Goal: Task Accomplishment & Management: Manage account settings

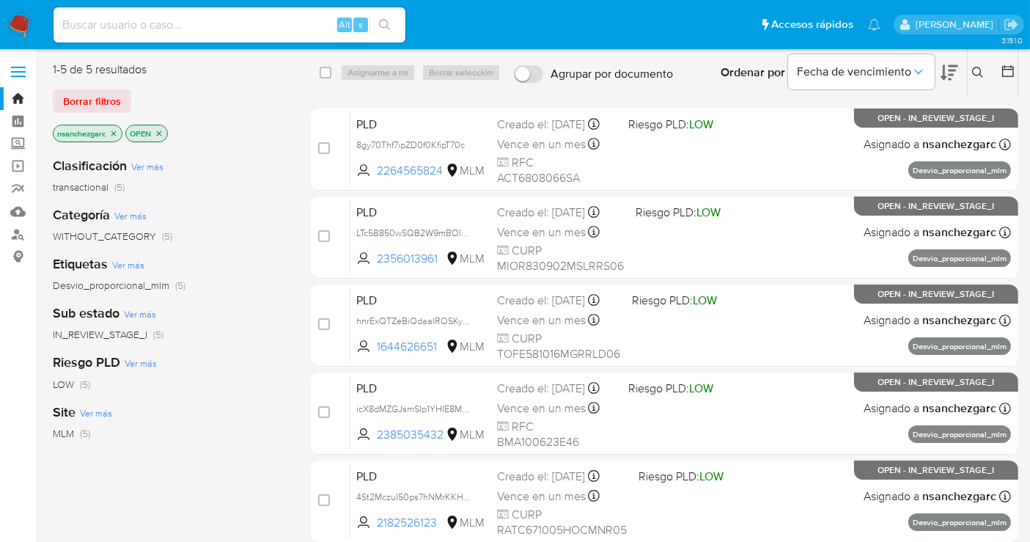
click at [975, 70] on icon at bounding box center [978, 73] width 12 height 12
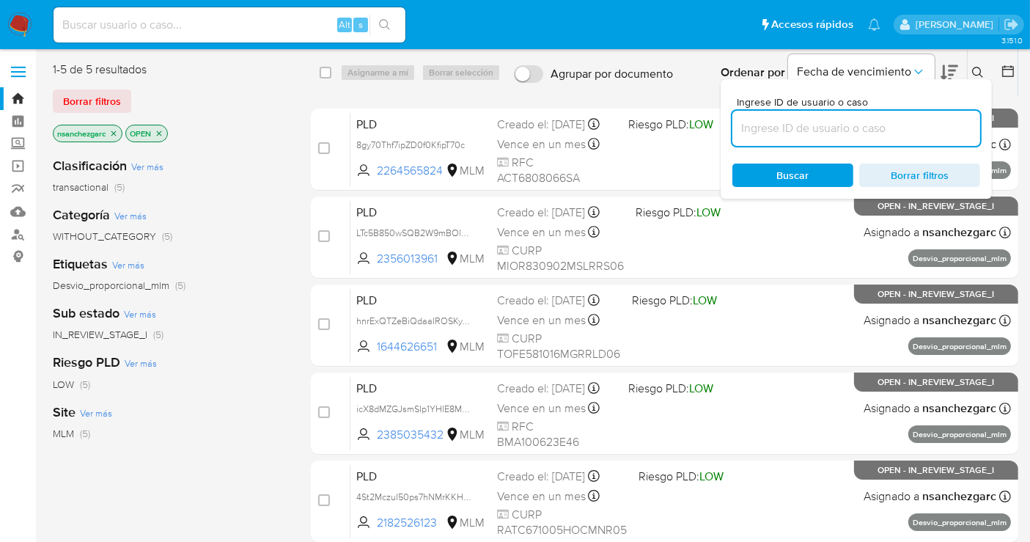
click at [773, 133] on input at bounding box center [857, 128] width 248 height 19
type input "1503442480"
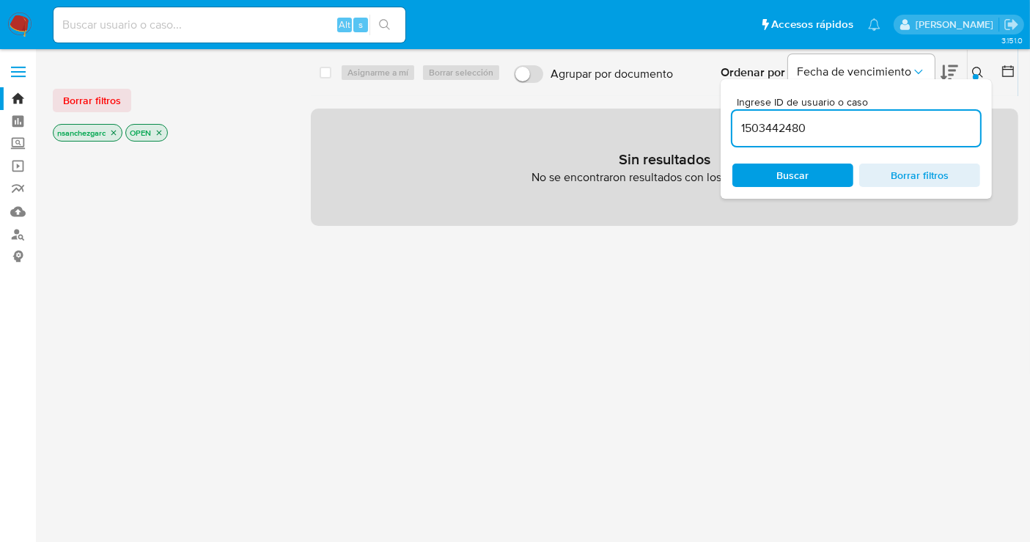
click at [115, 131] on icon "close-filter" at bounding box center [113, 132] width 9 height 9
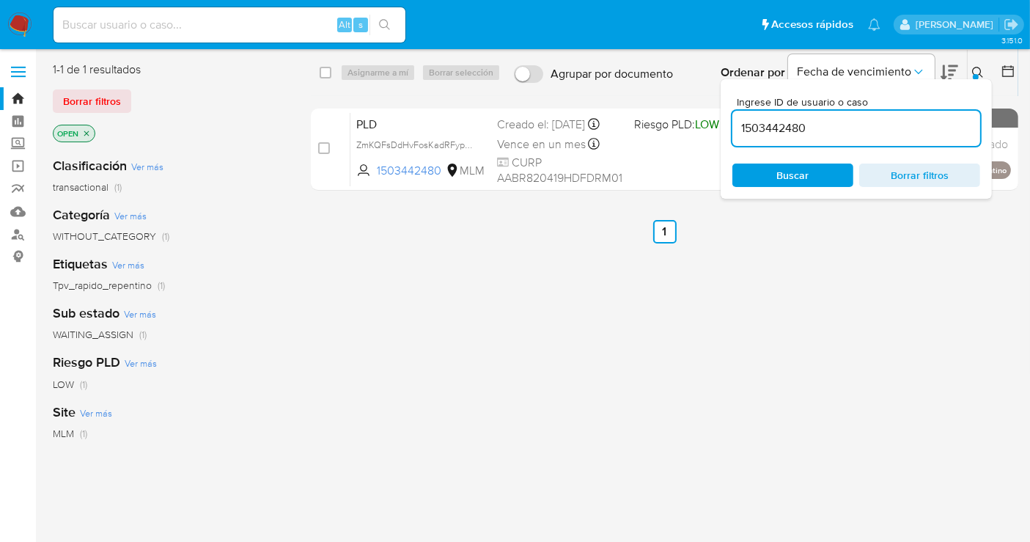
click at [981, 70] on icon at bounding box center [978, 73] width 12 height 12
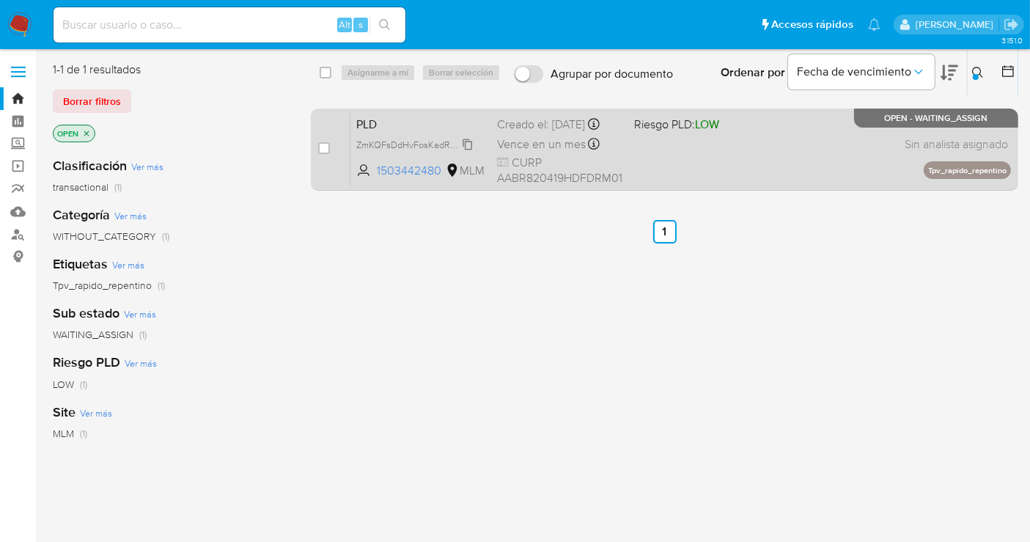
click at [466, 152] on span "ZmKQFsDdHvFosKadRFypJxYe" at bounding box center [419, 144] width 126 height 16
click at [329, 148] on input "checkbox" at bounding box center [324, 148] width 12 height 12
checkbox input "true"
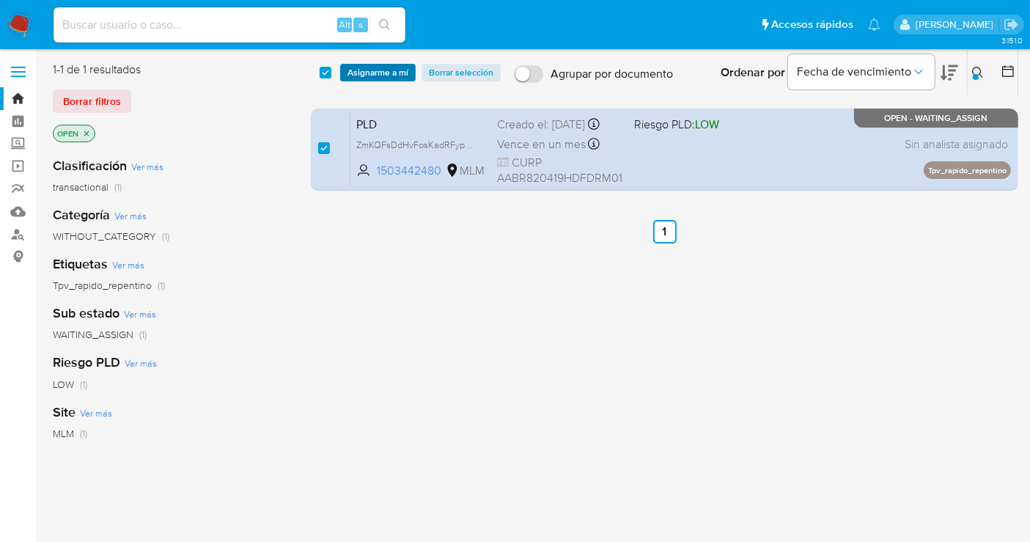
click at [372, 67] on span "Asignarme a mí" at bounding box center [378, 72] width 61 height 15
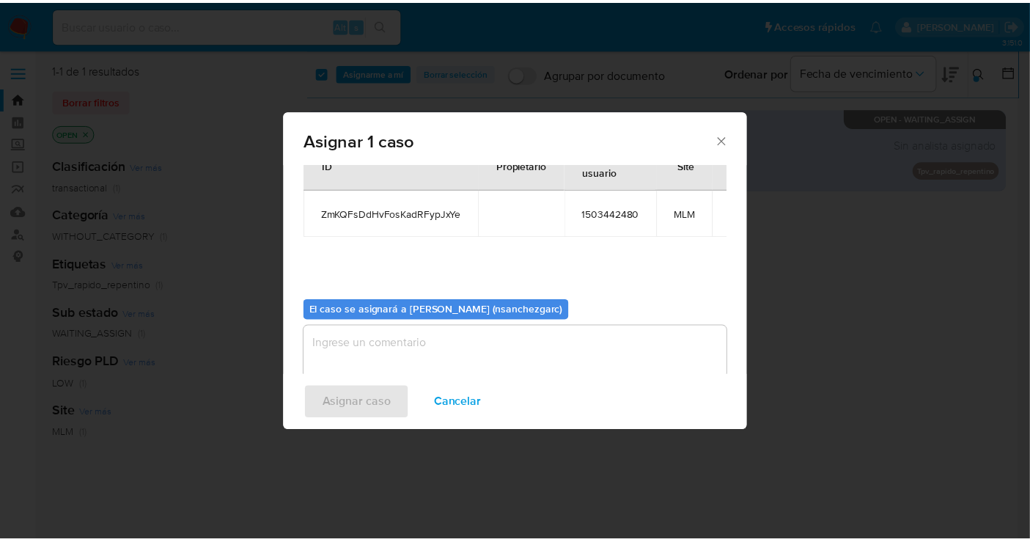
scroll to position [75, 0]
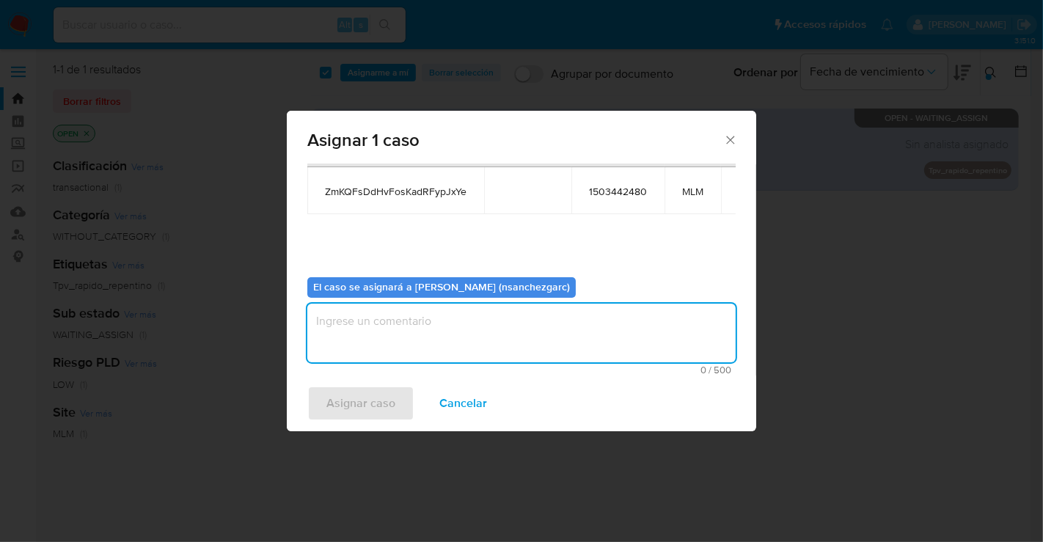
click at [352, 328] on textarea "assign-modal" at bounding box center [521, 333] width 428 height 59
type textarea "nesg"
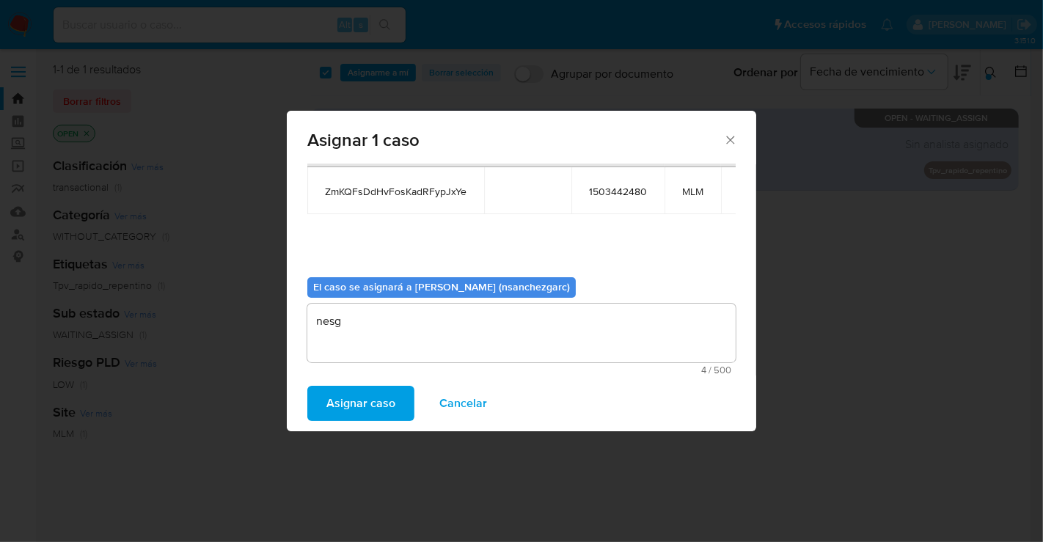
click at [350, 405] on span "Asignar caso" at bounding box center [360, 403] width 69 height 32
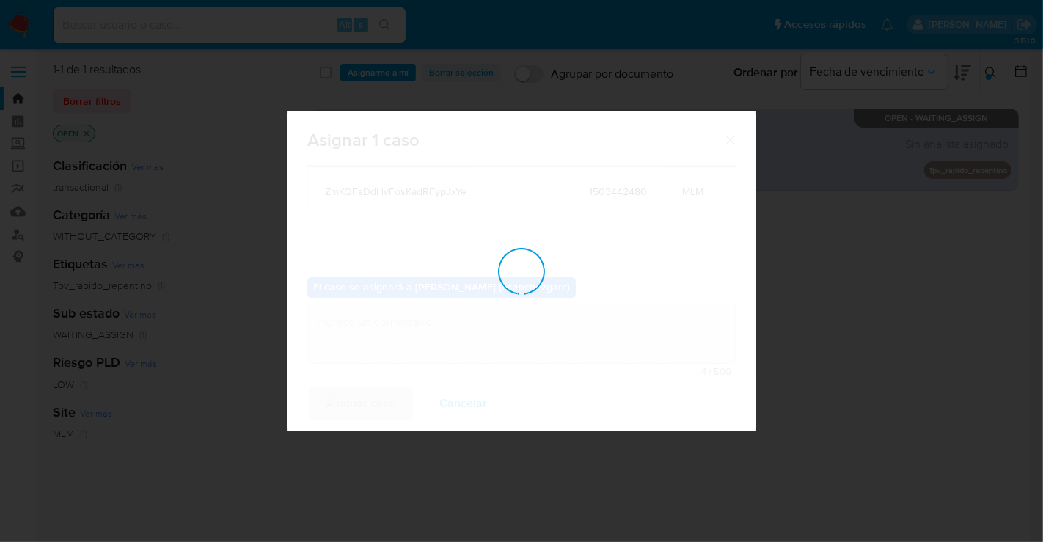
checkbox input "false"
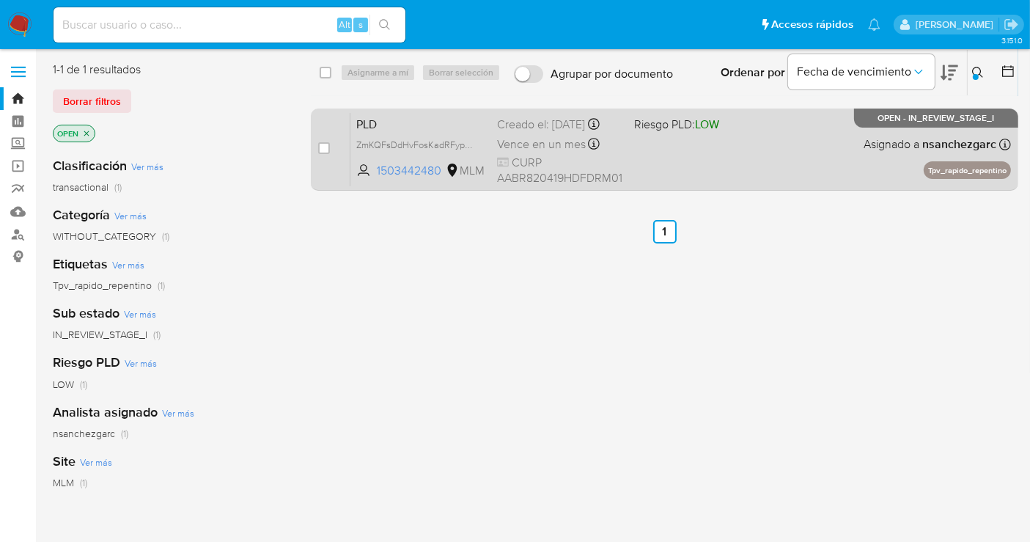
click at [524, 130] on div "Creado el: 12/07/2025 Creado el: 12/07/2025 02:12:32" at bounding box center [559, 125] width 125 height 16
click at [529, 151] on span "Vence en un mes" at bounding box center [541, 144] width 89 height 16
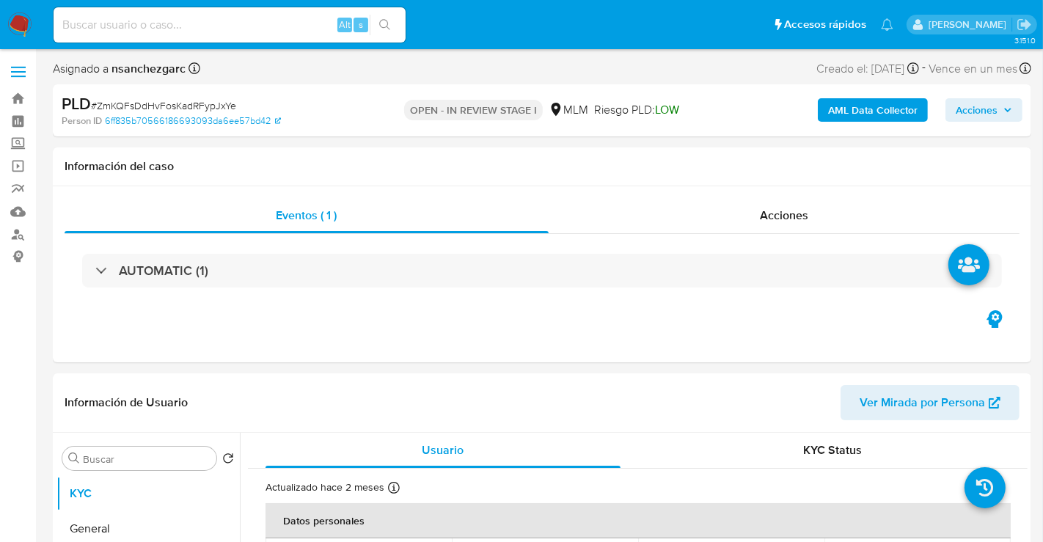
select select "10"
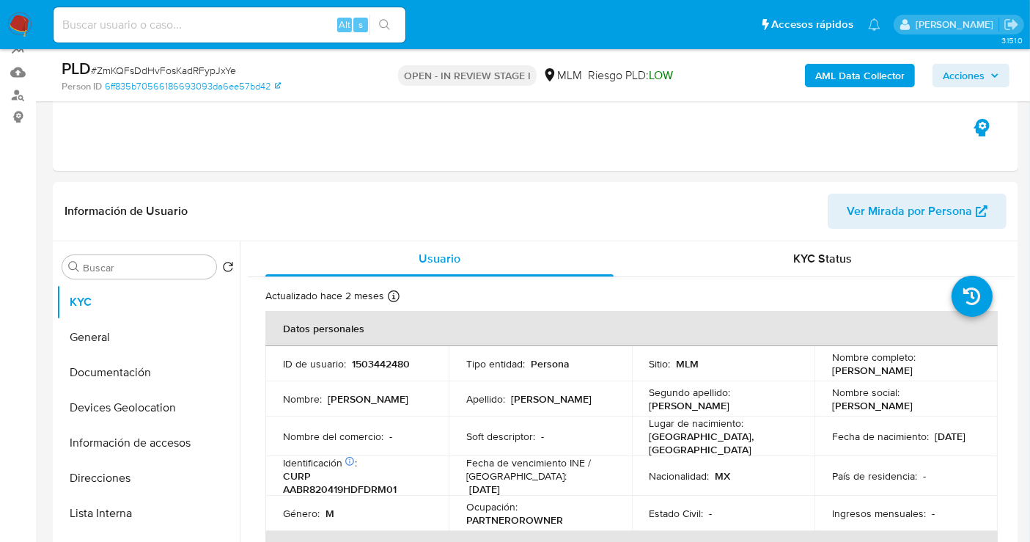
scroll to position [163, 0]
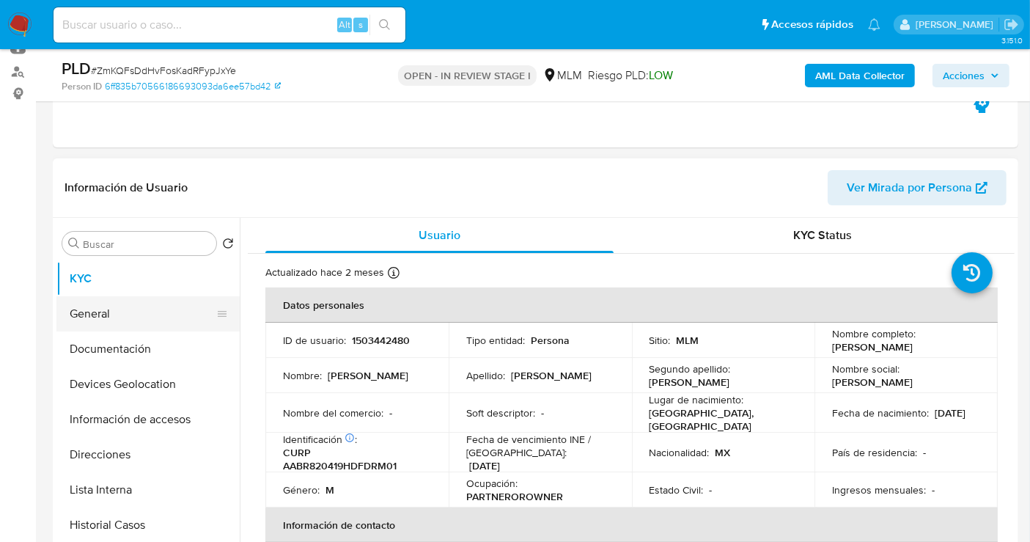
click at [135, 317] on button "General" at bounding box center [142, 313] width 172 height 35
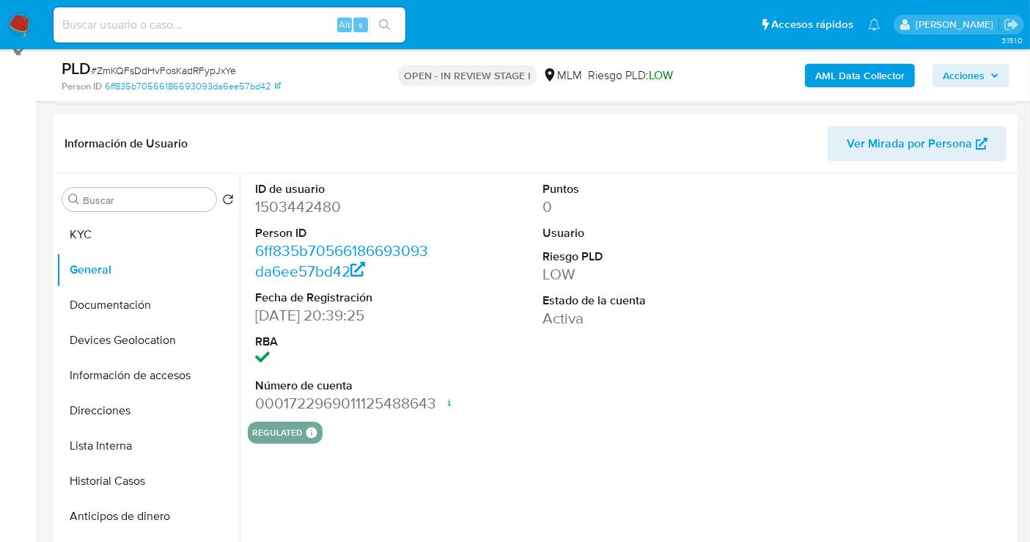
scroll to position [244, 0]
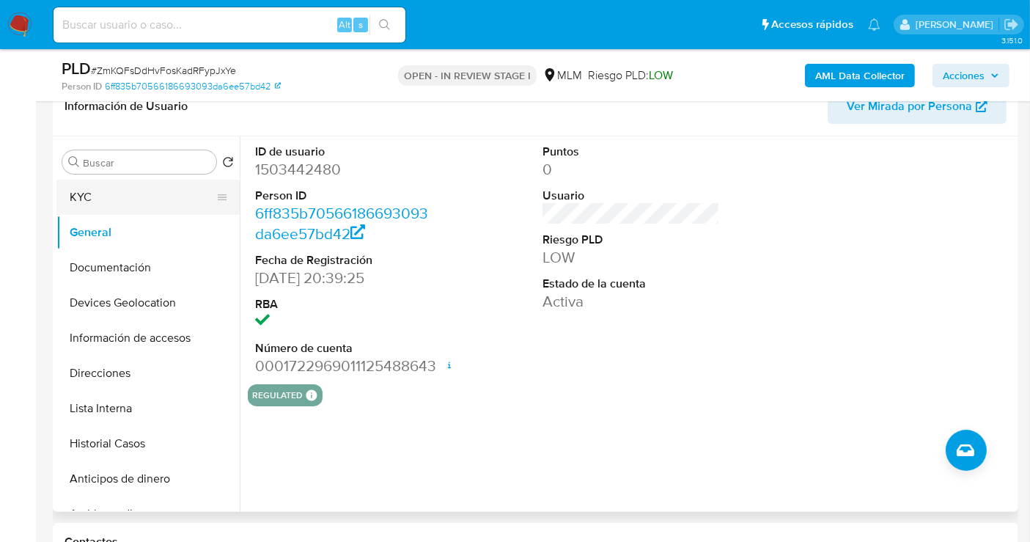
click at [78, 195] on button "KYC" at bounding box center [142, 197] width 172 height 35
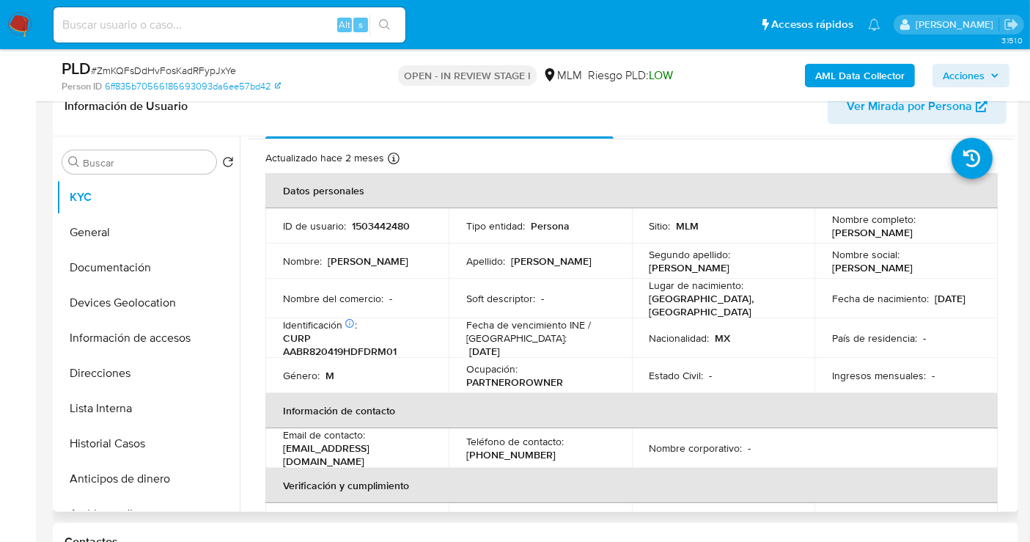
scroll to position [29, 0]
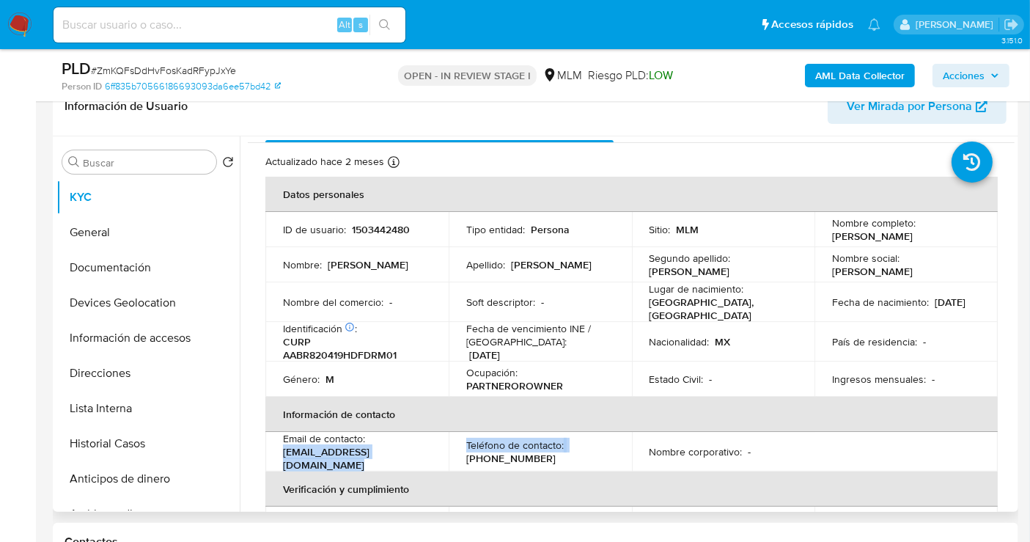
drag, startPoint x: 447, startPoint y: 455, endPoint x: 279, endPoint y: 455, distance: 167.9
click at [279, 455] on tr "Email de contacto : ramonadamebarajas19@gmail.com Teléfono de contacto : (55) 2…" at bounding box center [631, 452] width 733 height 40
click at [279, 455] on td "Email de contacto : ramonadamebarajas19@gmail.com" at bounding box center [356, 452] width 183 height 40
drag, startPoint x: 281, startPoint y: 455, endPoint x: 449, endPoint y: 453, distance: 168.7
click at [449, 453] on tr "Email de contacto : ramonadamebarajas19@gmail.com Teléfono de contacto : (55) 2…" at bounding box center [631, 452] width 733 height 40
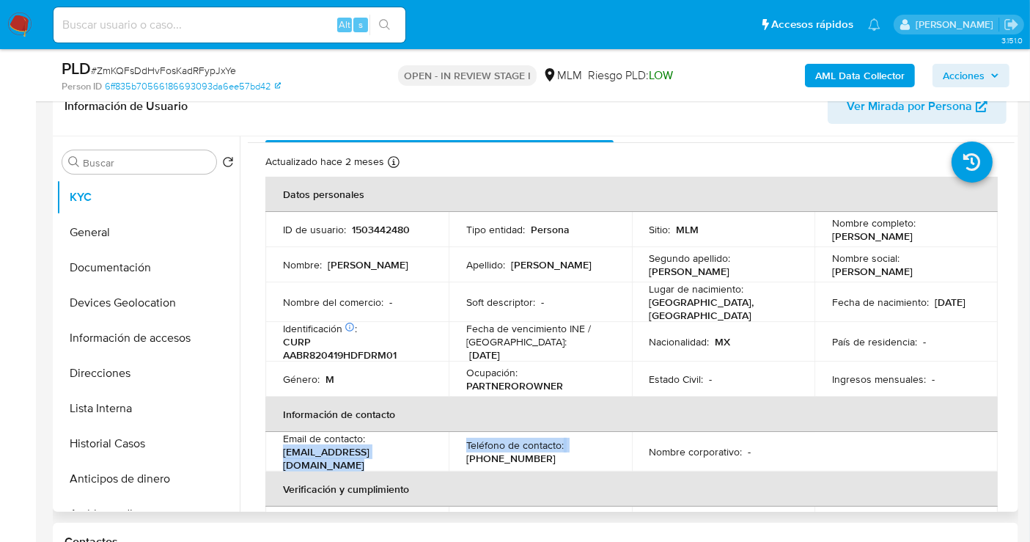
click at [425, 455] on p "ramonadamebarajas19@gmail.com" at bounding box center [354, 458] width 142 height 26
drag, startPoint x: 438, startPoint y: 455, endPoint x: 608, endPoint y: 254, distance: 262.8
click at [320, 445] on p "ramonadamebarajas19@gmail.com" at bounding box center [354, 458] width 142 height 26
copy p "ramonadamebarajas19@gmail.com"
drag, startPoint x: 546, startPoint y: 458, endPoint x: 461, endPoint y: 453, distance: 85.2
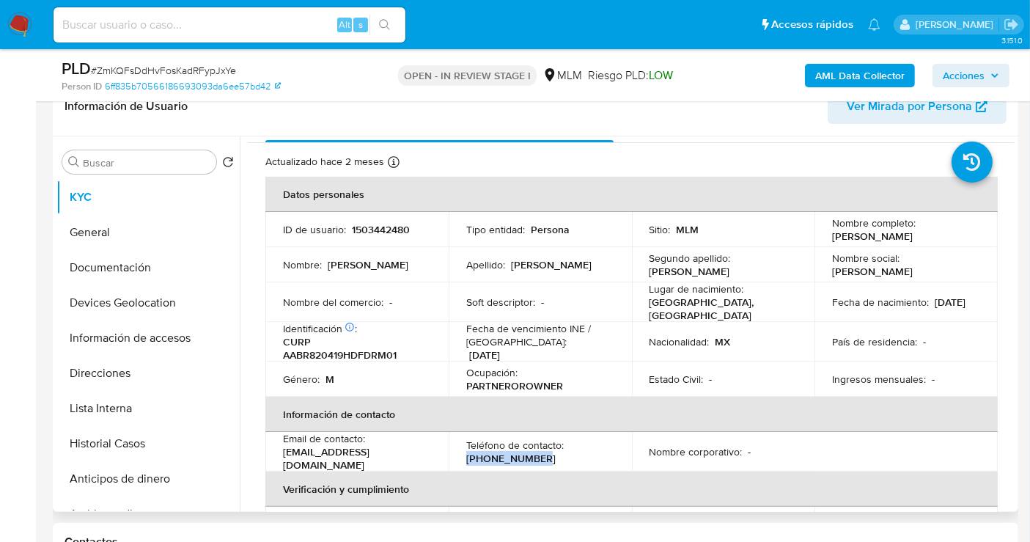
click at [461, 453] on td "Teléfono de contacto : (55) 22157290" at bounding box center [540, 452] width 183 height 40
copy p "(55) 22157290"
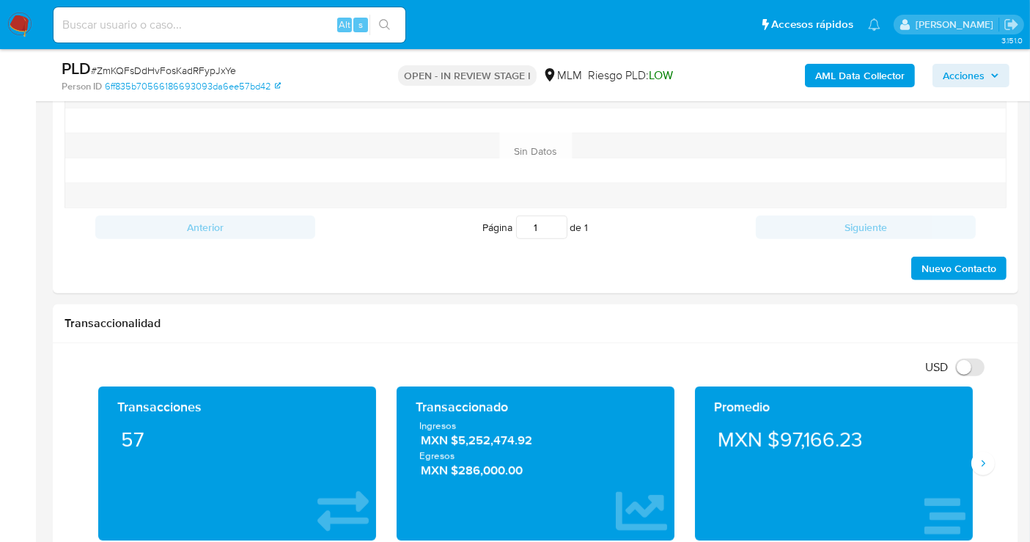
scroll to position [977, 0]
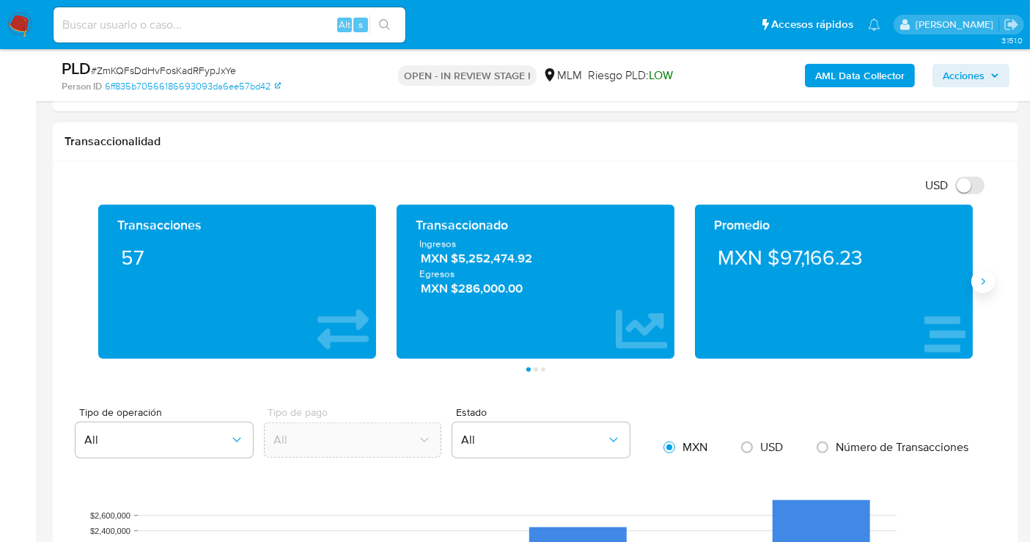
click at [978, 286] on button "Siguiente" at bounding box center [983, 281] width 23 height 23
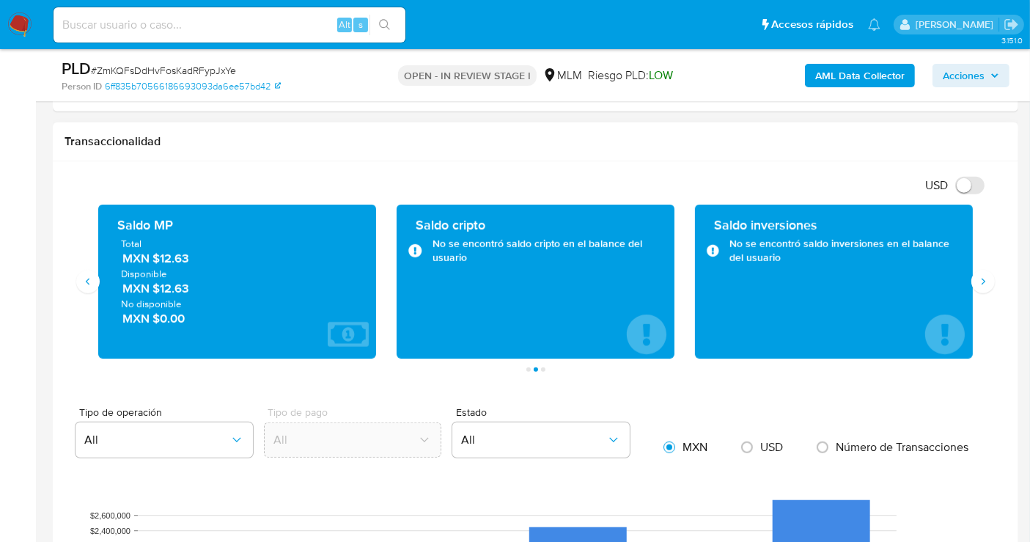
click at [167, 255] on span "MXN $12.63" at bounding box center [237, 258] width 231 height 17
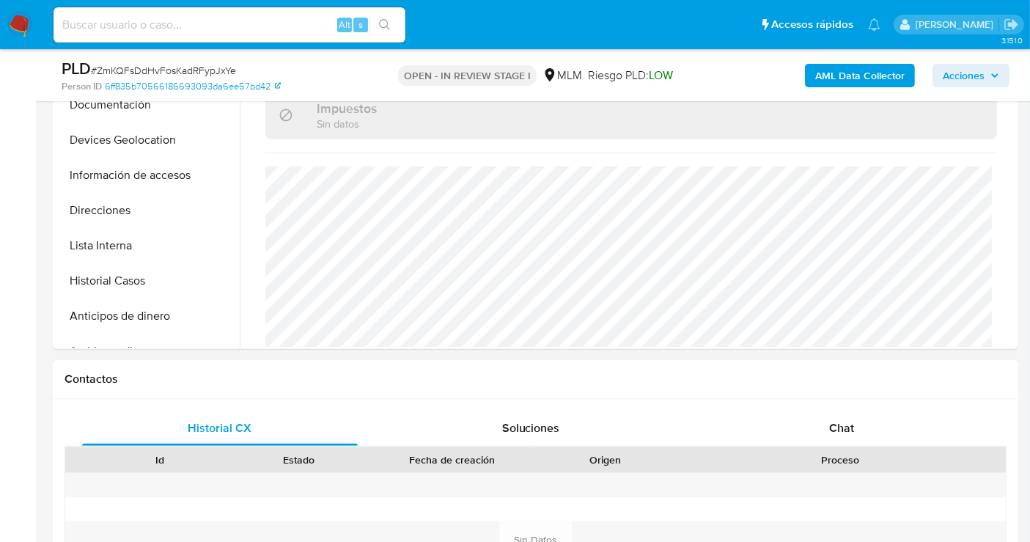
scroll to position [244, 0]
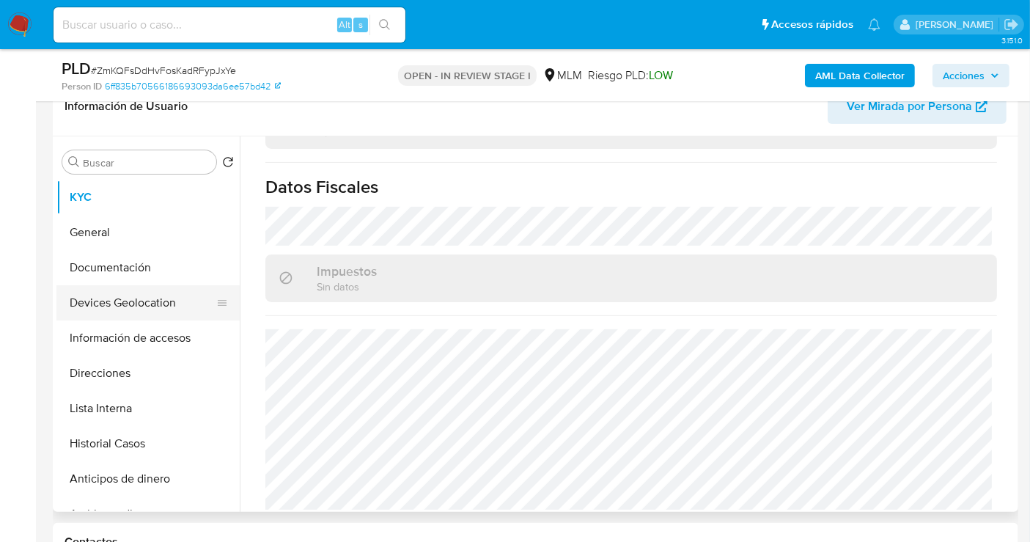
click at [128, 306] on button "Devices Geolocation" at bounding box center [142, 302] width 172 height 35
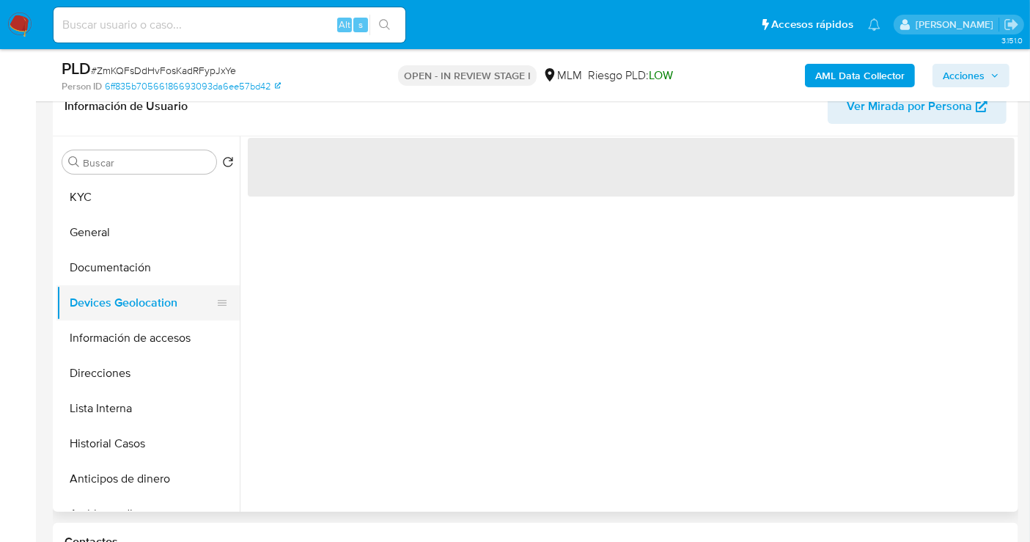
scroll to position [0, 0]
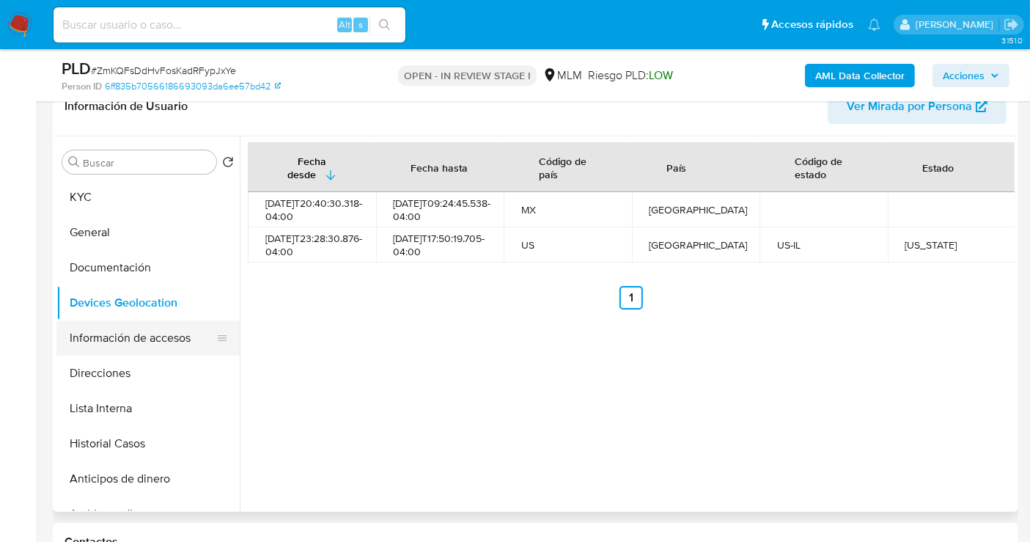
click at [136, 342] on button "Información de accesos" at bounding box center [142, 337] width 172 height 35
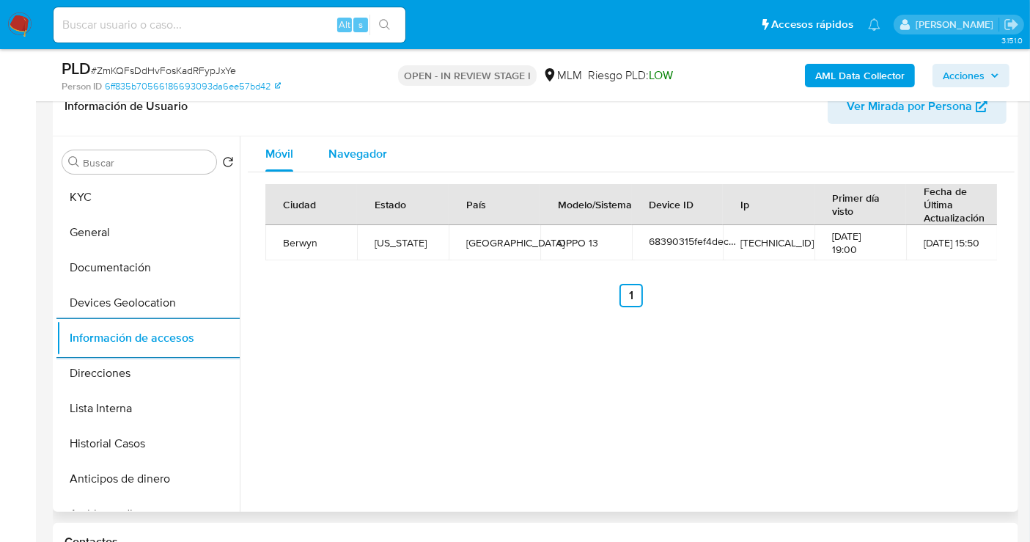
click at [351, 150] on span "Navegador" at bounding box center [357, 153] width 59 height 17
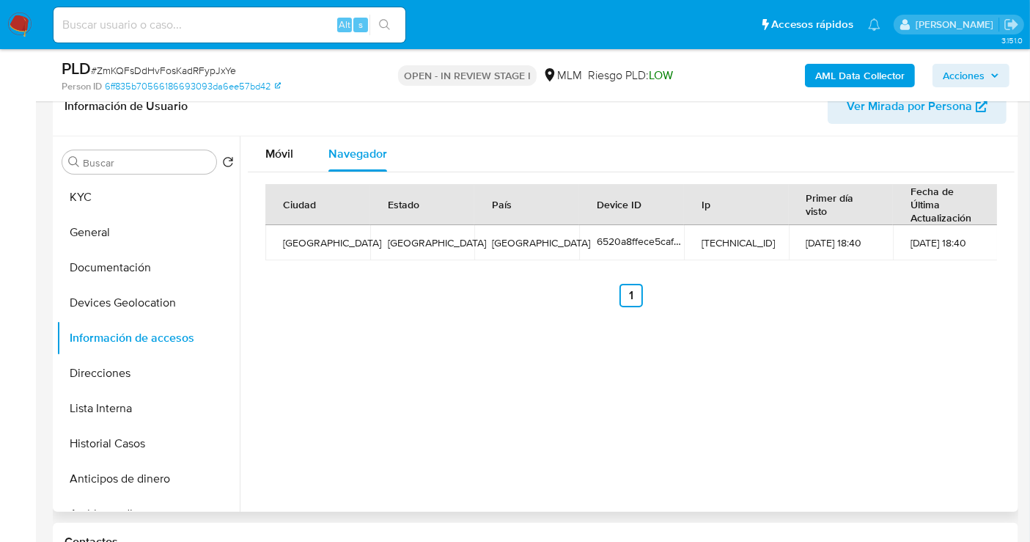
drag, startPoint x: 104, startPoint y: 405, endPoint x: 506, endPoint y: 427, distance: 402.5
click at [104, 405] on button "Lista Interna" at bounding box center [147, 408] width 183 height 35
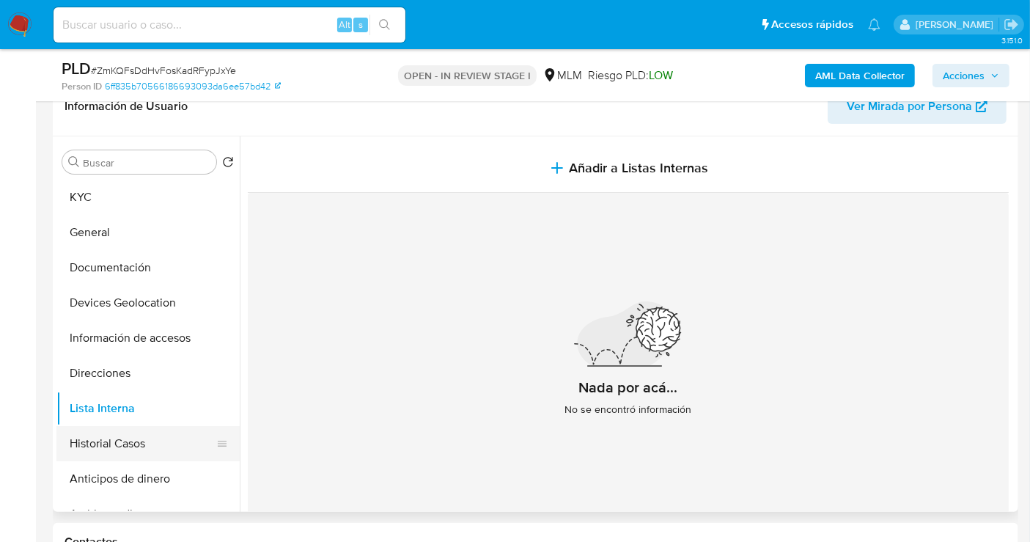
click at [142, 443] on button "Historial Casos" at bounding box center [142, 443] width 172 height 35
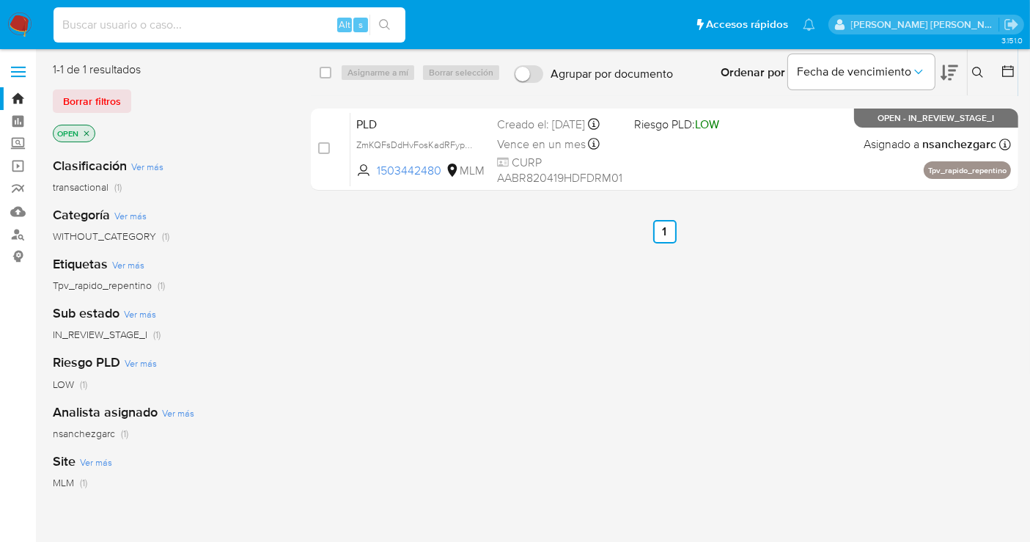
click at [106, 26] on input at bounding box center [230, 24] width 352 height 19
paste input "1503442480"
type input "1503442480"
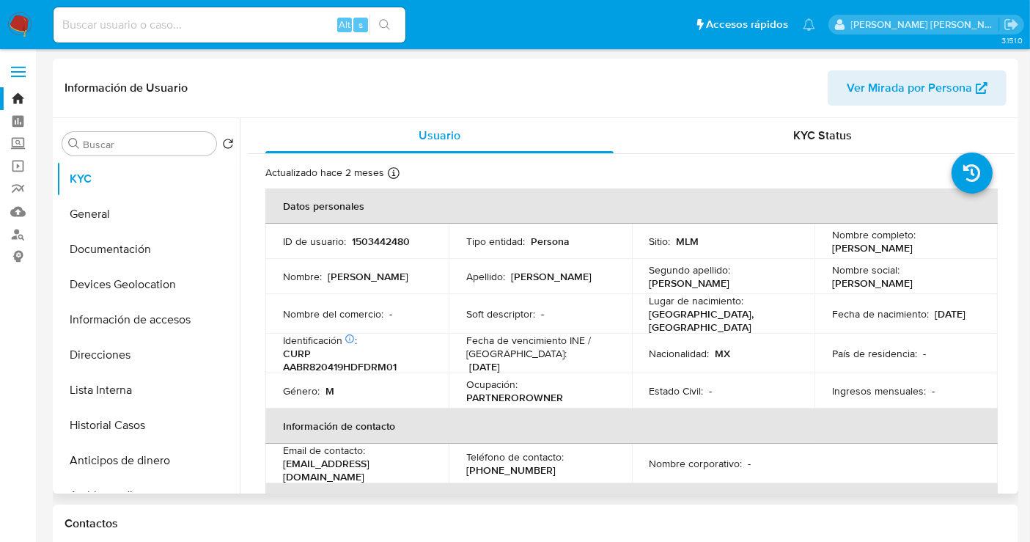
select select "10"
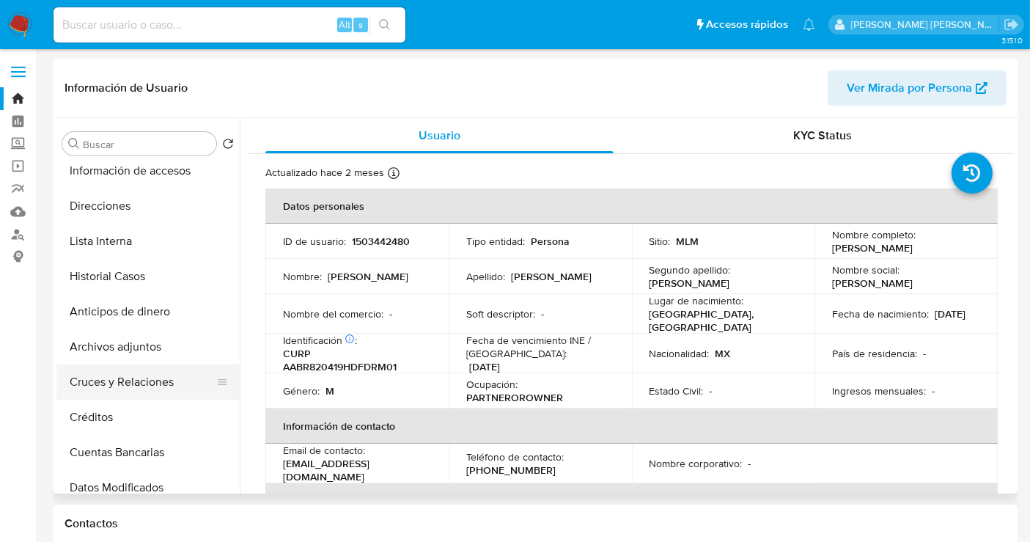
scroll to position [244, 0]
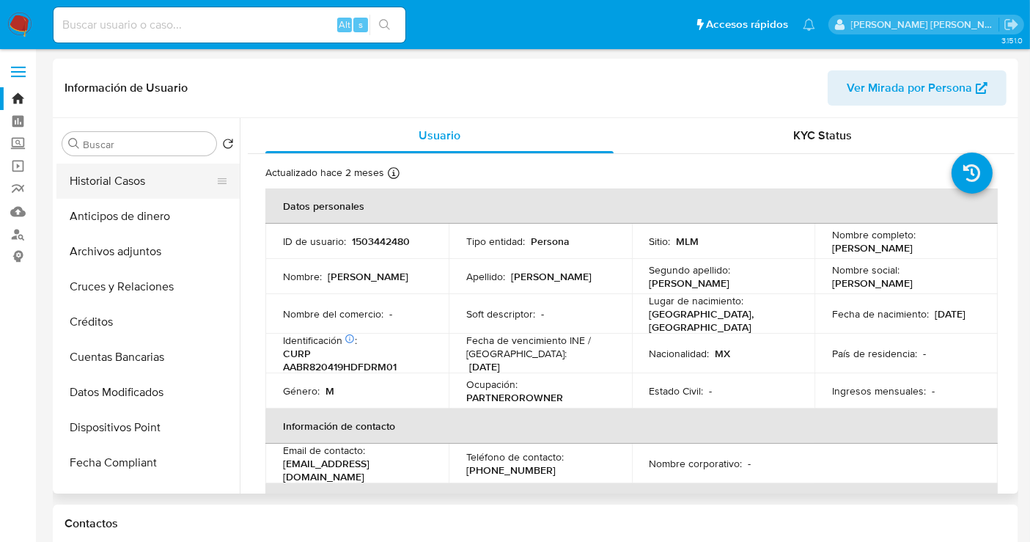
click at [103, 186] on button "Historial Casos" at bounding box center [142, 181] width 172 height 35
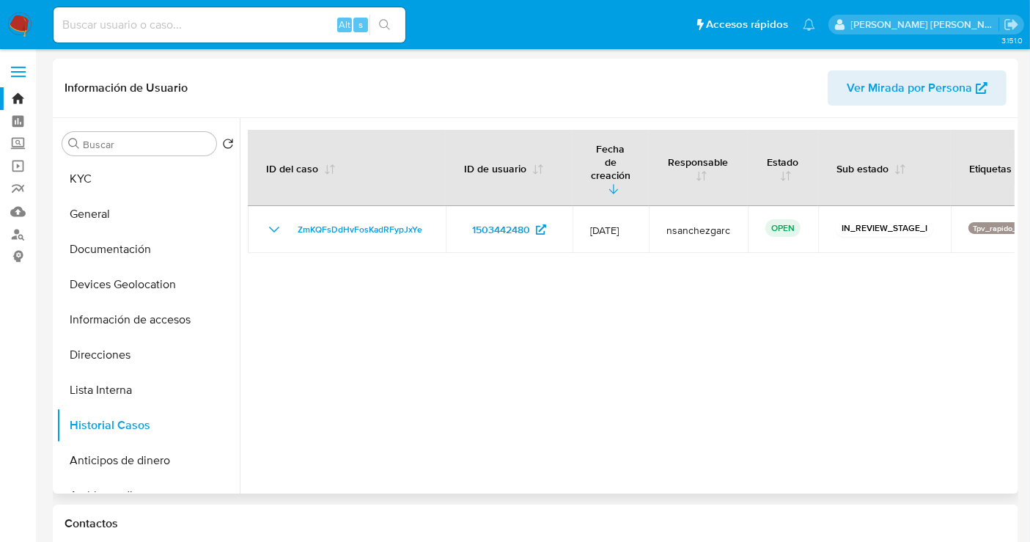
scroll to position [0, 0]
click at [89, 188] on button "KYC" at bounding box center [142, 178] width 172 height 35
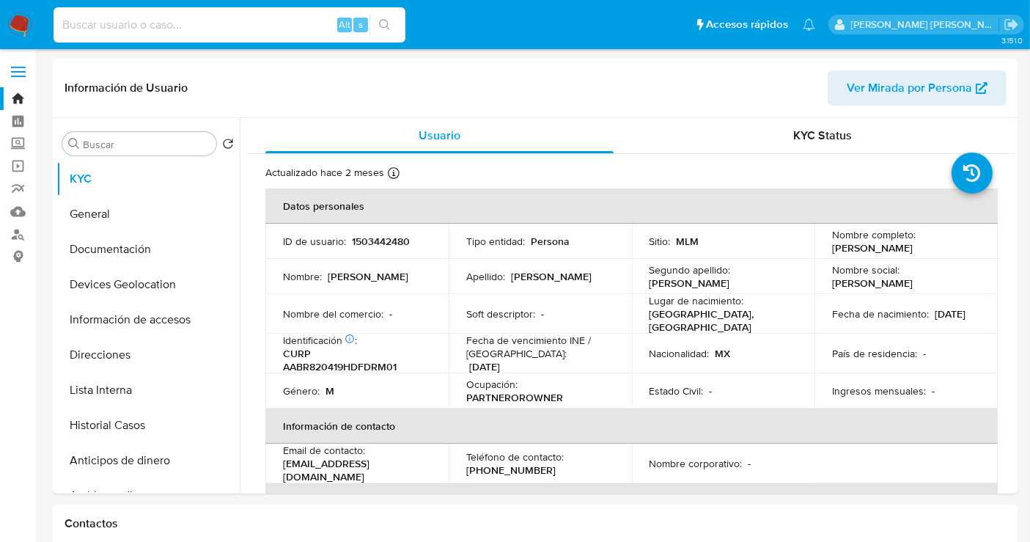
click at [95, 25] on input at bounding box center [230, 24] width 352 height 19
paste input "1259456014"
type input "1259456014"
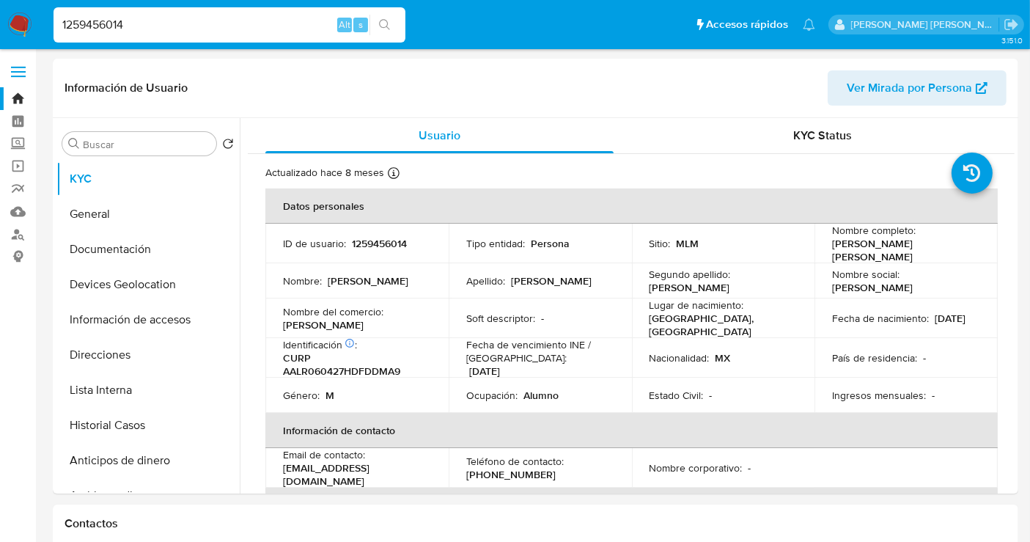
select select "10"
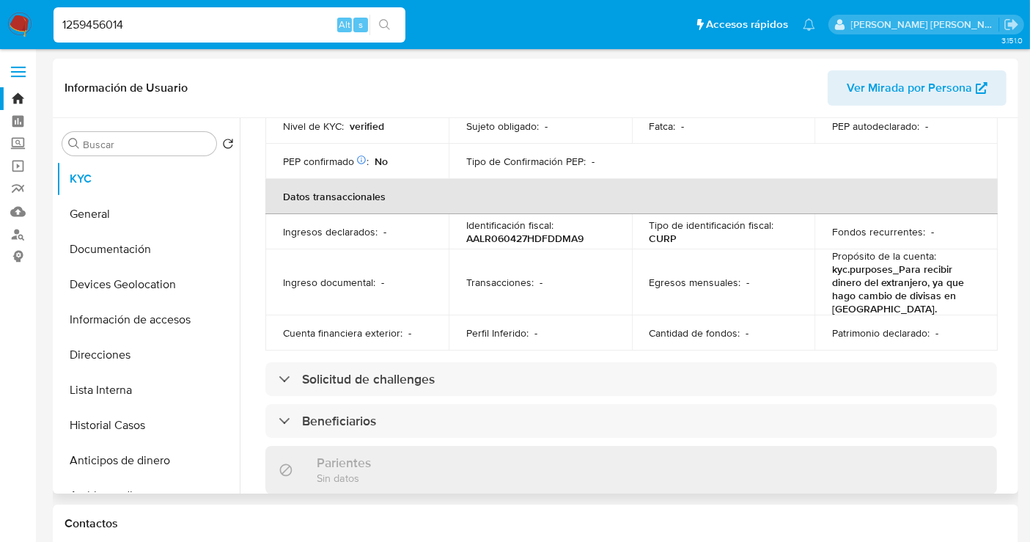
scroll to position [81, 0]
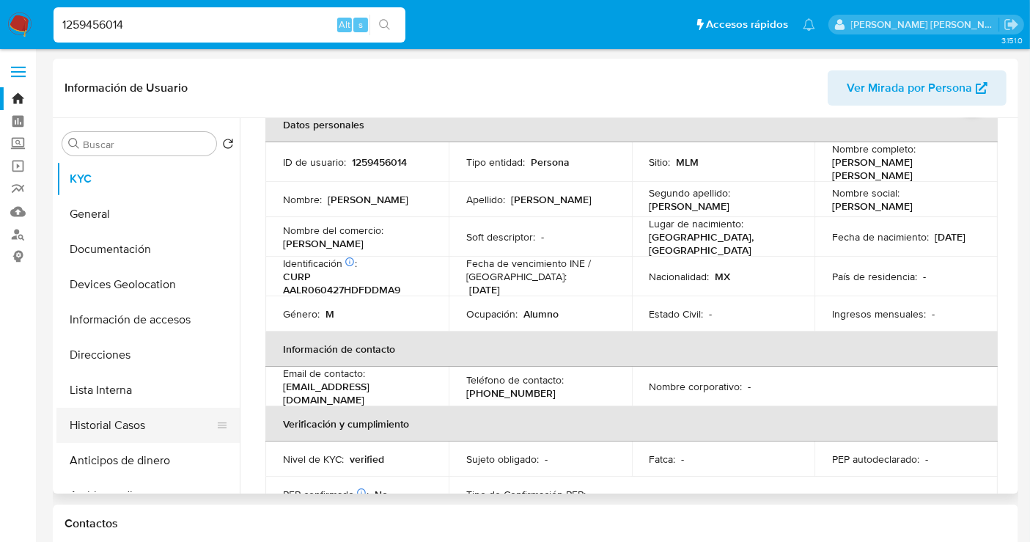
click at [110, 428] on button "Historial Casos" at bounding box center [142, 425] width 172 height 35
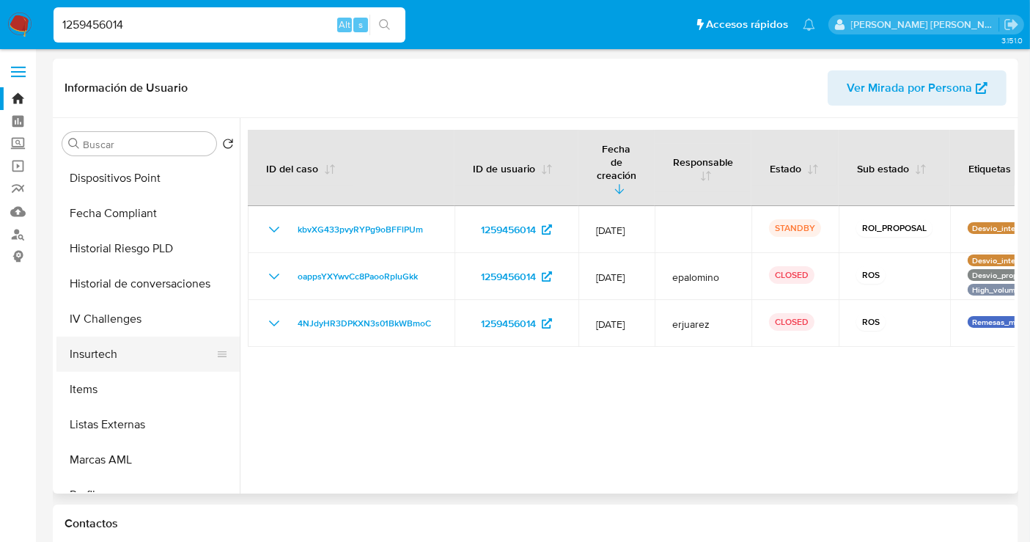
scroll to position [570, 0]
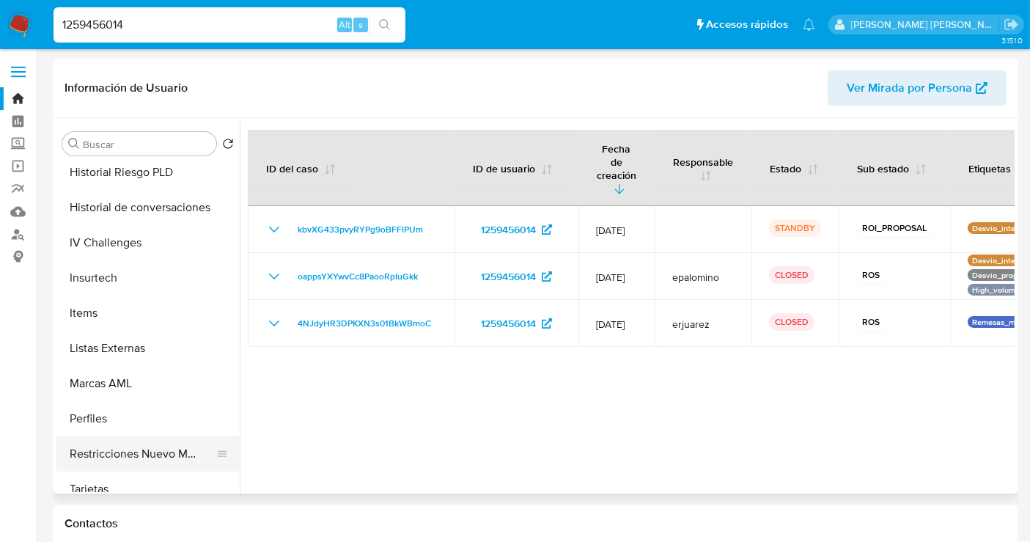
click at [125, 458] on button "Restricciones Nuevo Mundo" at bounding box center [142, 453] width 172 height 35
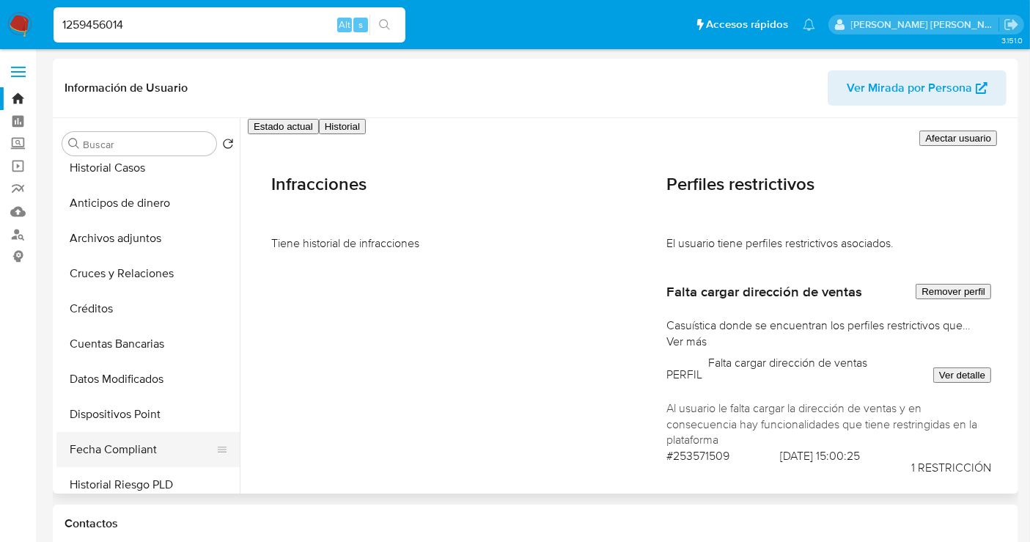
scroll to position [244, 0]
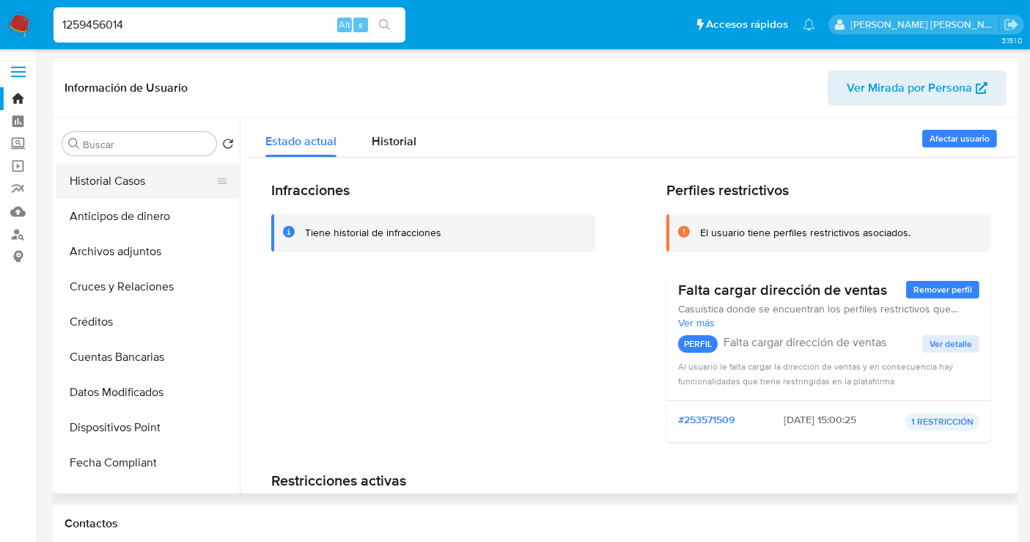
click at [111, 187] on button "Historial Casos" at bounding box center [142, 181] width 172 height 35
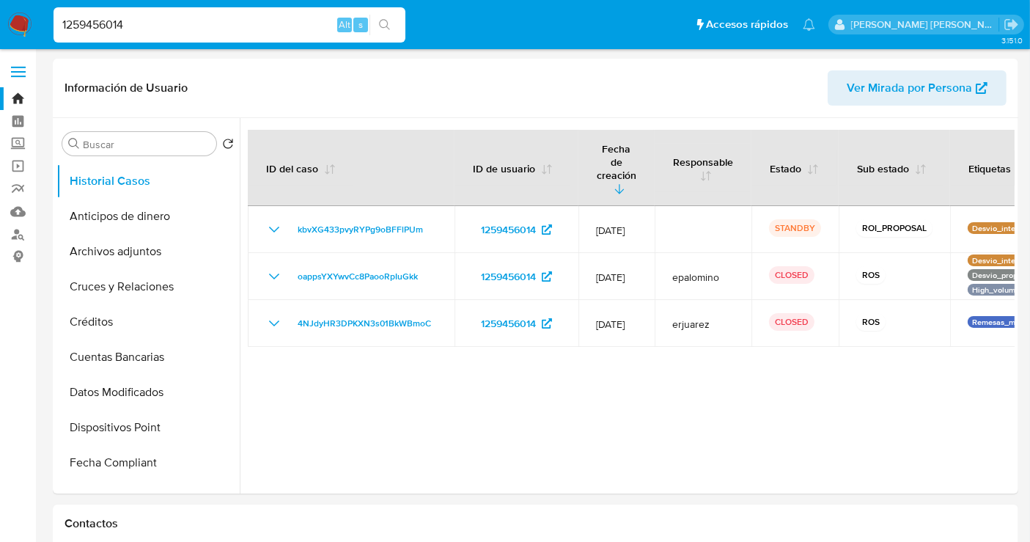
click at [16, 25] on img at bounding box center [19, 24] width 25 height 25
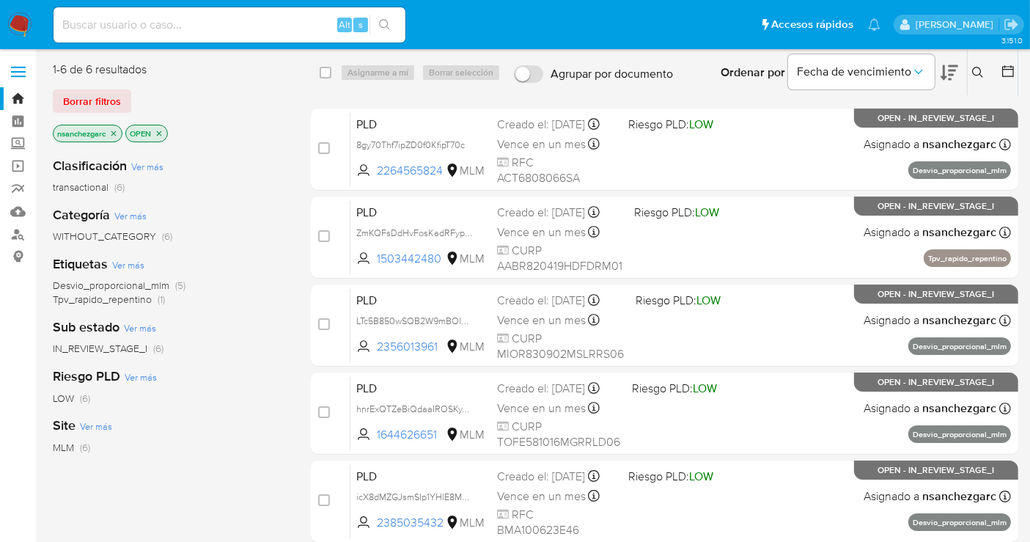
click at [974, 67] on icon at bounding box center [978, 73] width 12 height 12
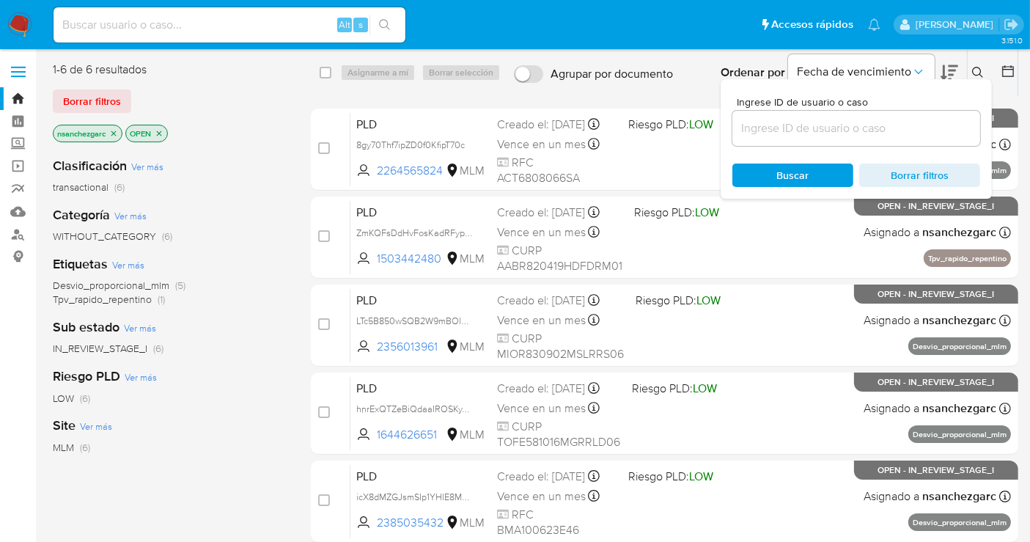
click at [765, 128] on input at bounding box center [857, 128] width 248 height 19
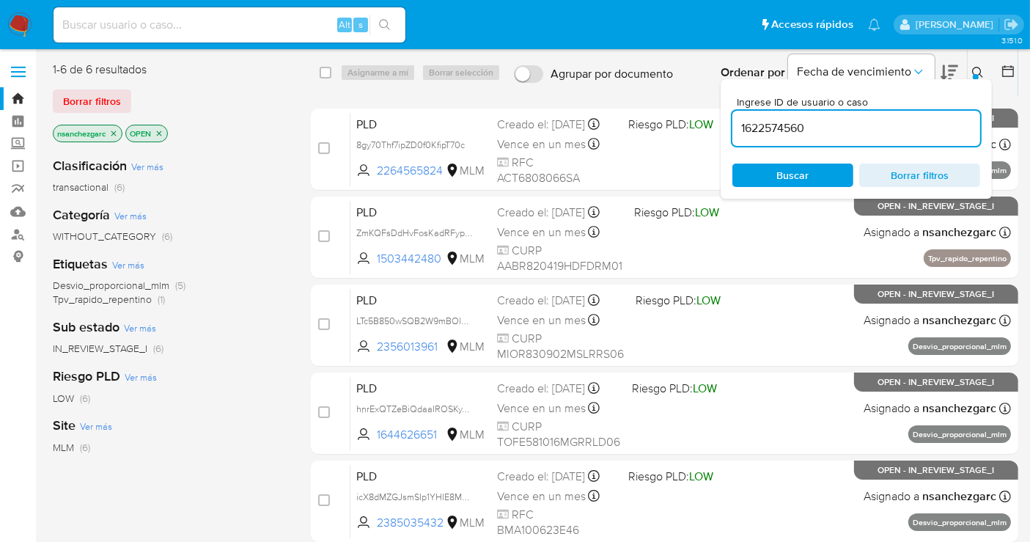
type input "1622574560"
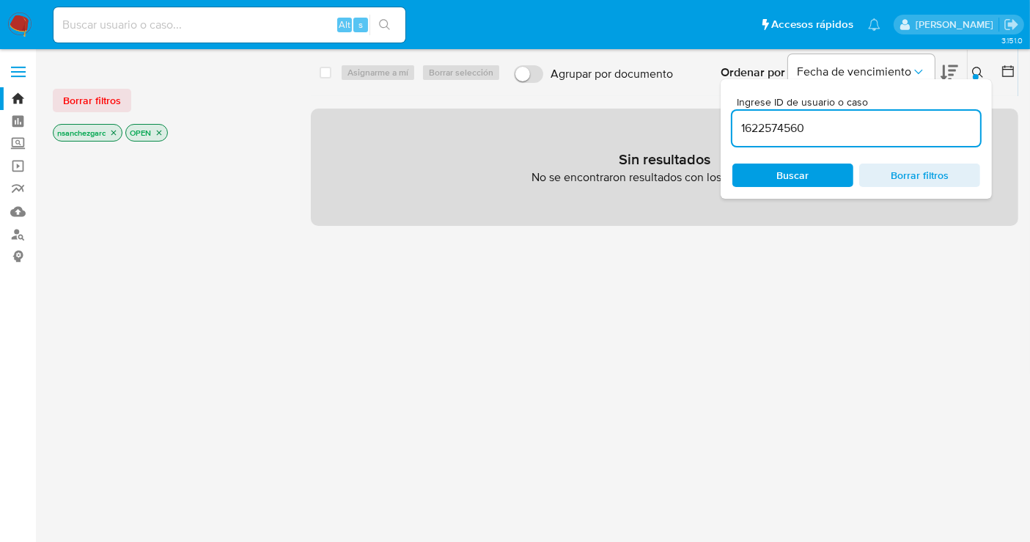
click at [115, 133] on icon "close-filter" at bounding box center [113, 133] width 5 height 5
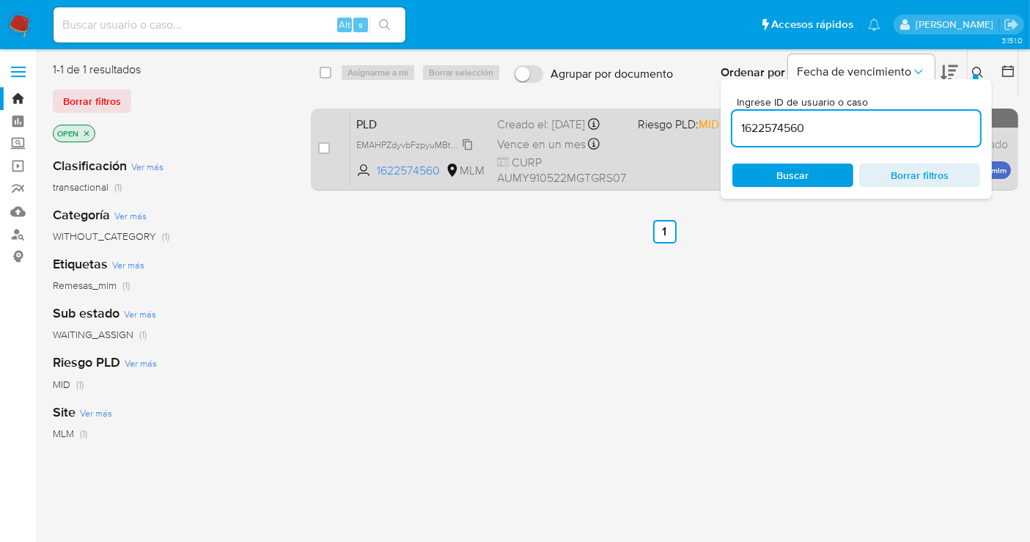
click at [467, 148] on span "EMAHPZdyvbFzpyuMBtP6XEn1" at bounding box center [418, 144] width 124 height 16
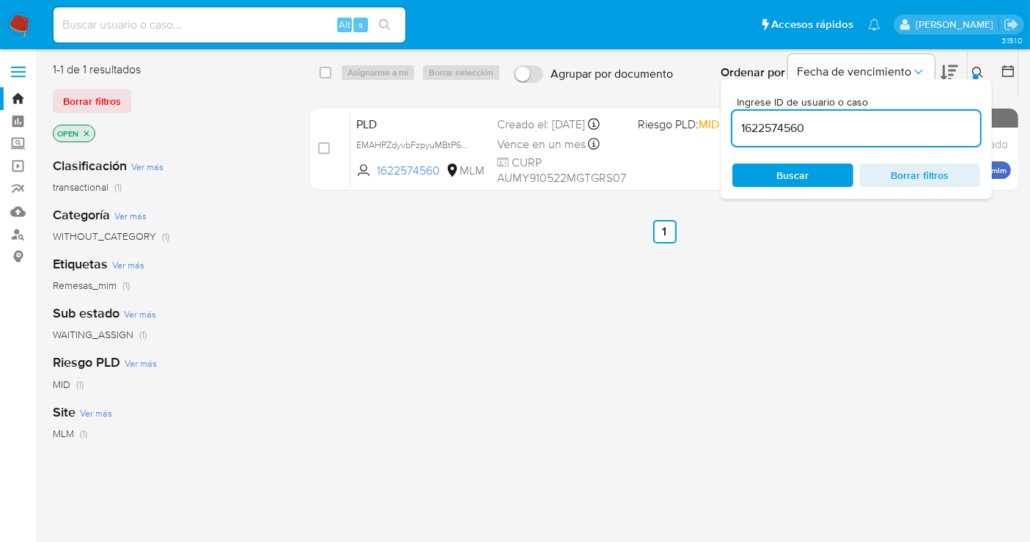
click at [975, 68] on icon at bounding box center [978, 73] width 12 height 12
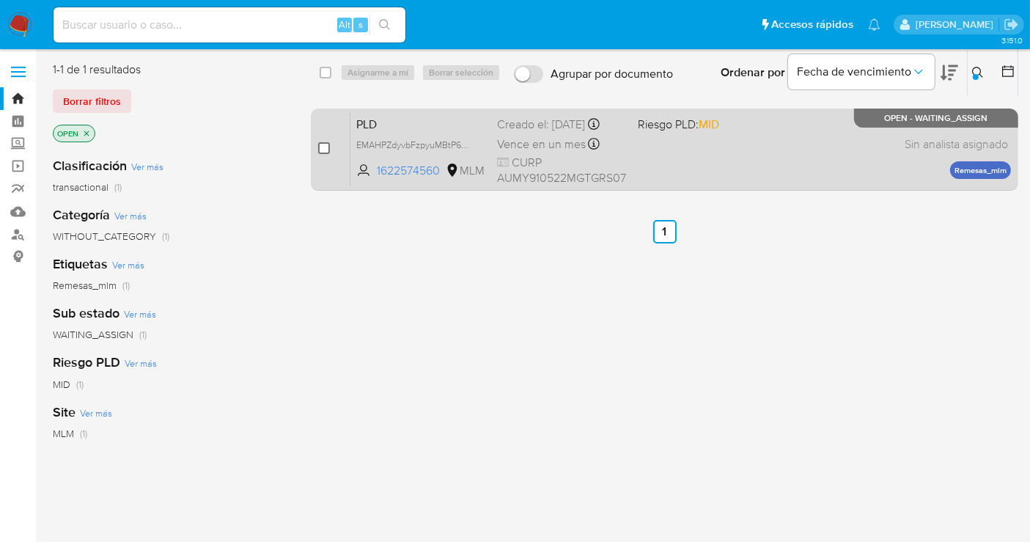
click at [326, 145] on input "checkbox" at bounding box center [324, 148] width 12 height 12
checkbox input "true"
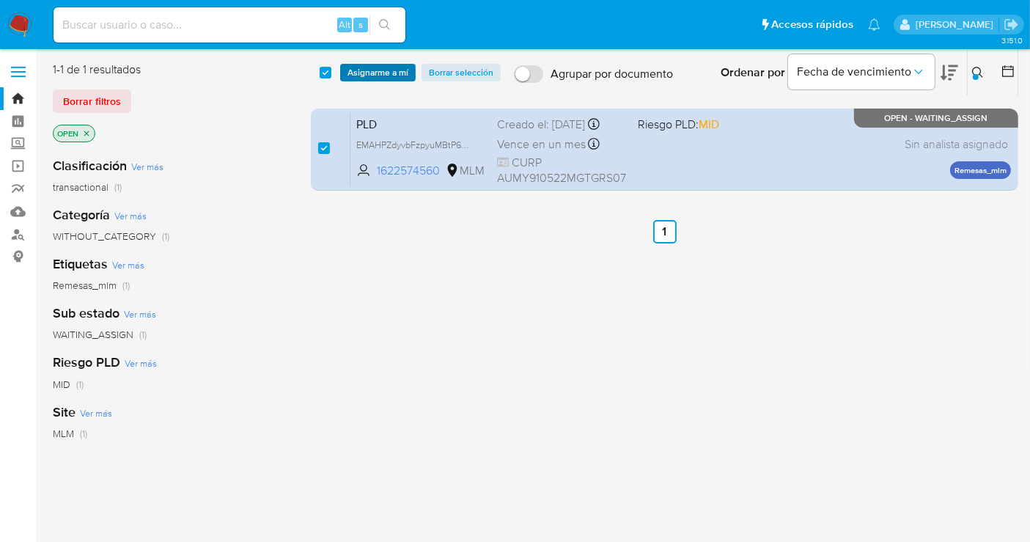
click at [362, 74] on span "Asignarme a mí" at bounding box center [378, 72] width 61 height 15
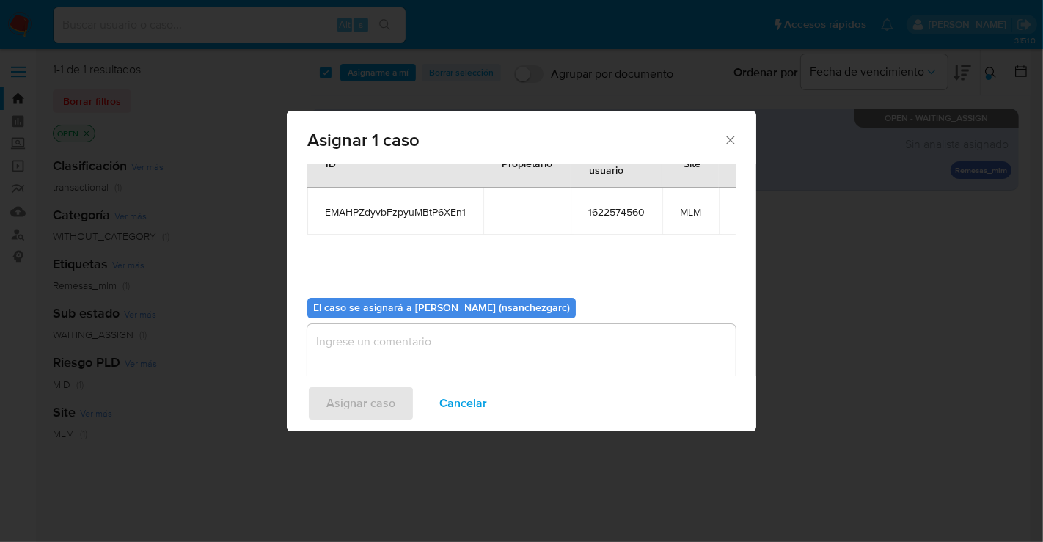
scroll to position [75, 0]
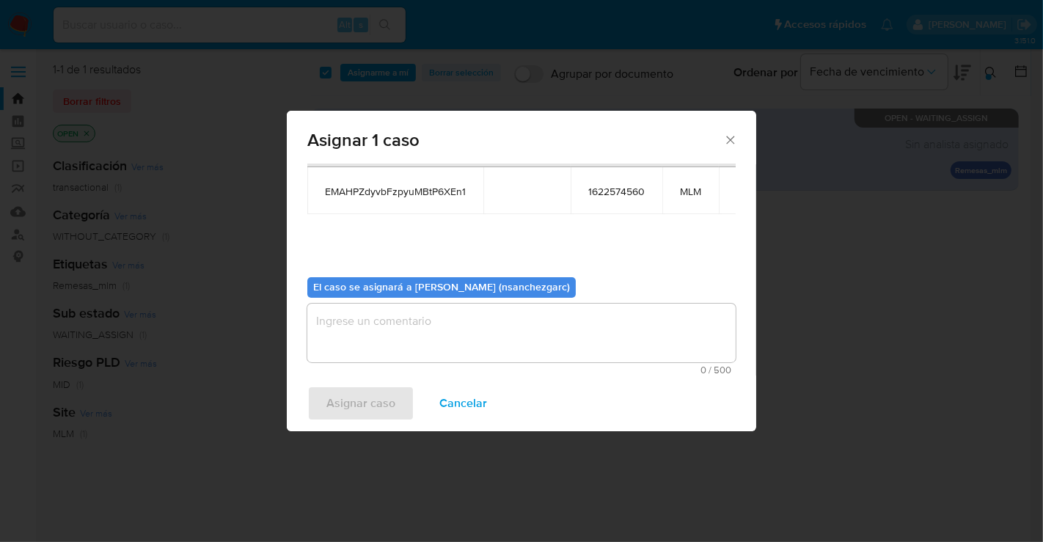
click at [350, 539] on div "Asignar 1 caso Casos a asignar: ID Propietario ID de usuario Site EMAHPZdyvbFzp…" at bounding box center [521, 271] width 1043 height 542
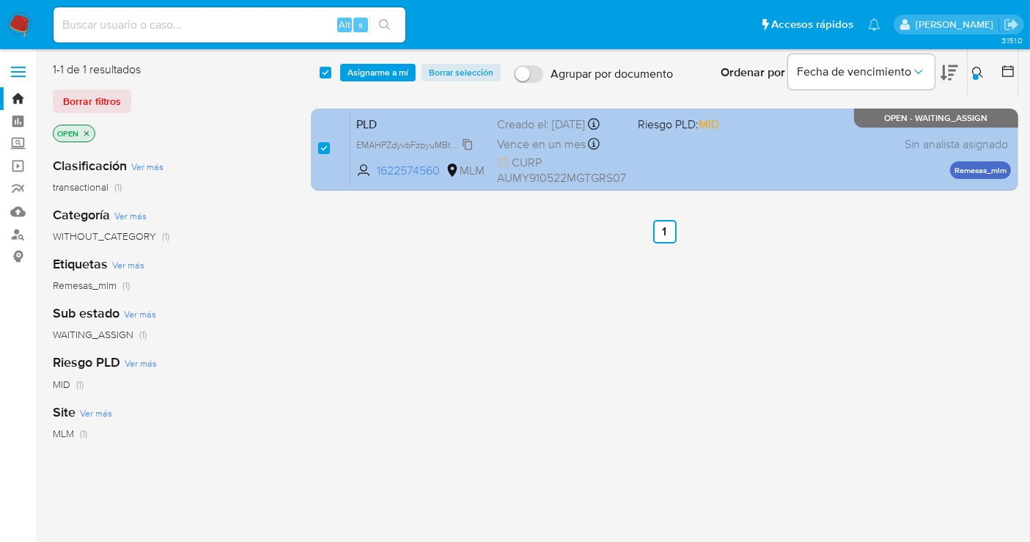
click at [425, 138] on span "EMAHPZdyvbFzpyuMBtP6XEn1" at bounding box center [418, 144] width 124 height 16
click at [526, 125] on div "Creado el: 12/07/2025 Creado el: 12/07/2025 02:13:02" at bounding box center [561, 125] width 129 height 16
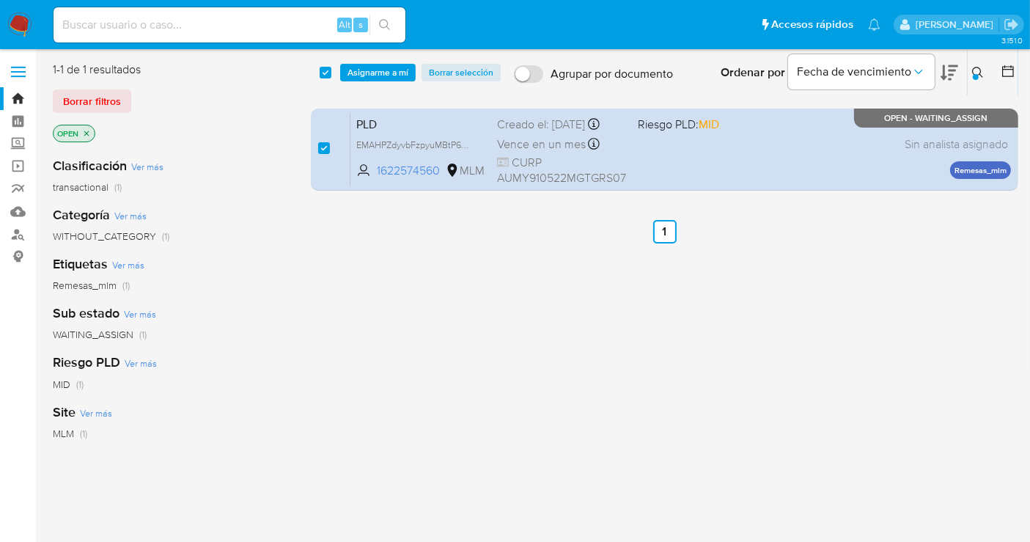
click at [377, 72] on span "Asignarme a mí" at bounding box center [378, 72] width 61 height 15
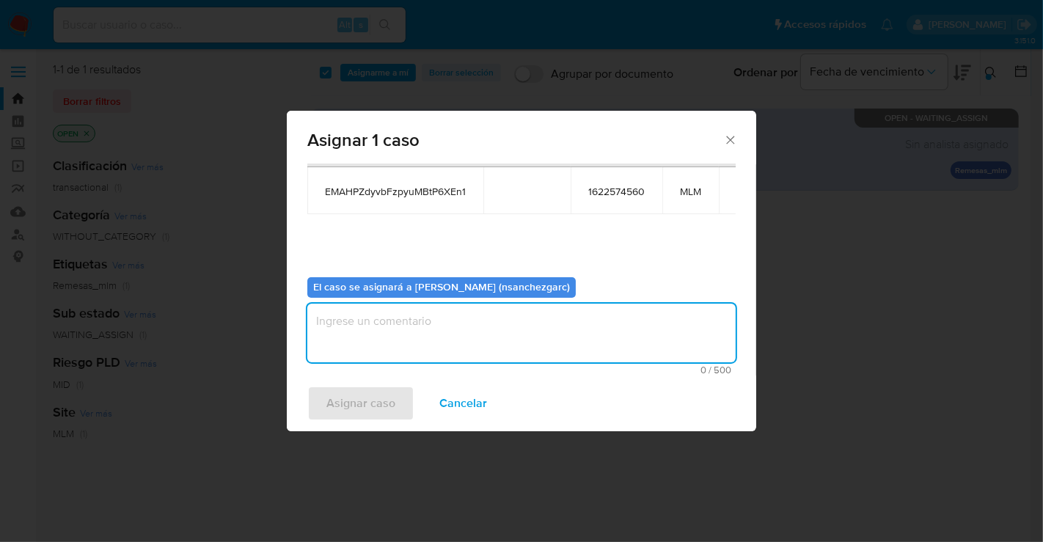
click at [368, 336] on textarea "assign-modal" at bounding box center [521, 333] width 428 height 59
type textarea "nesg"
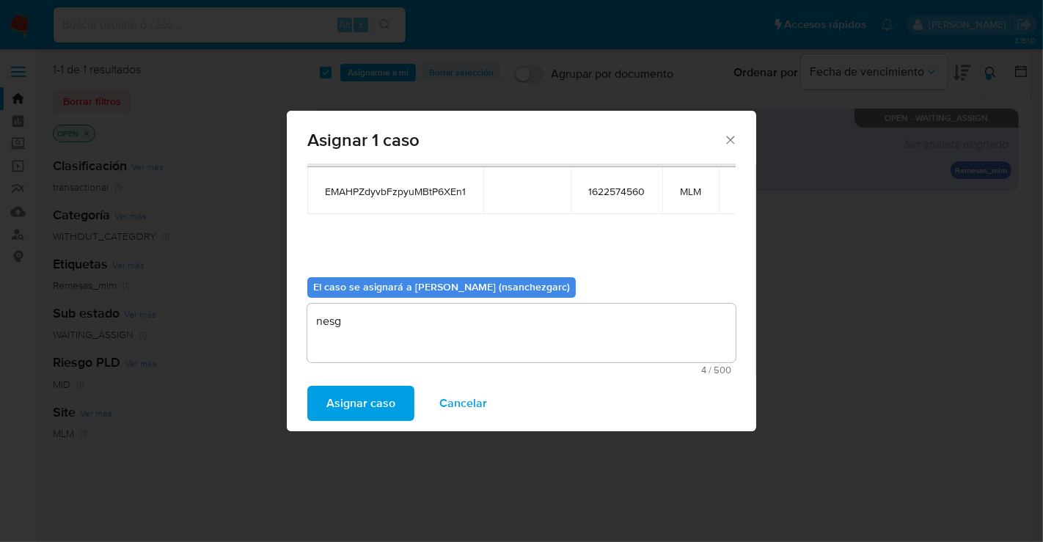
click at [346, 411] on span "Asignar caso" at bounding box center [360, 403] width 69 height 32
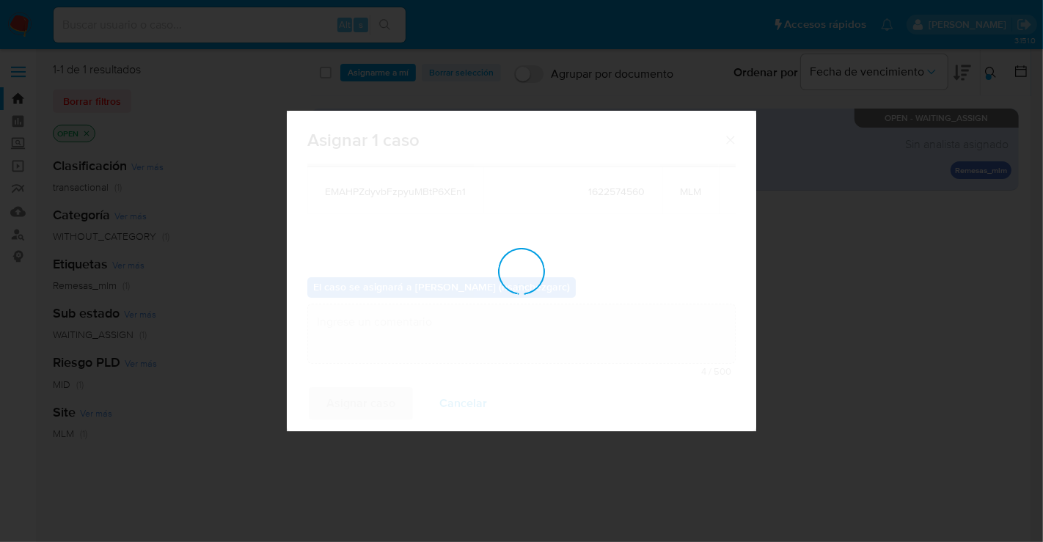
checkbox input "false"
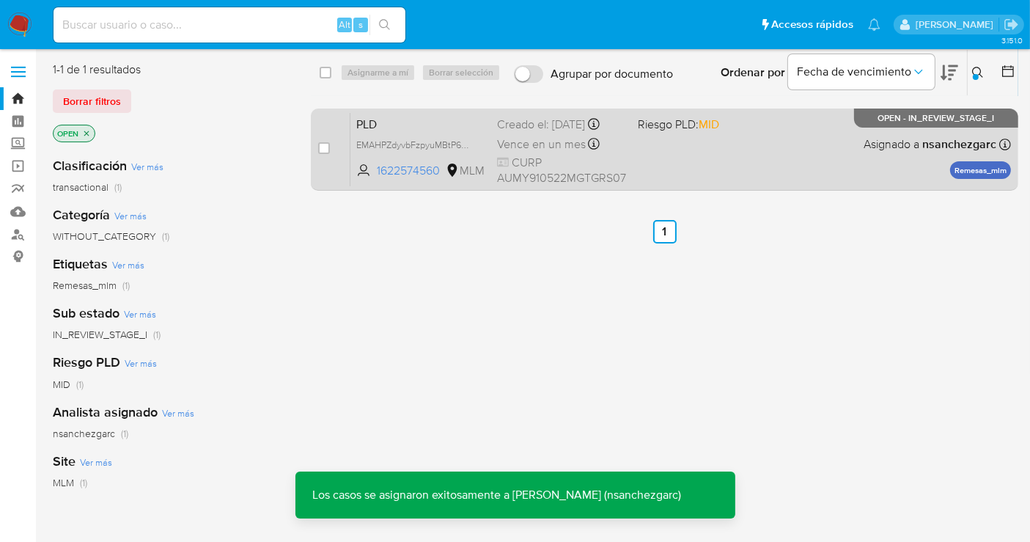
click at [551, 144] on span "Vence en un mes" at bounding box center [541, 144] width 89 height 16
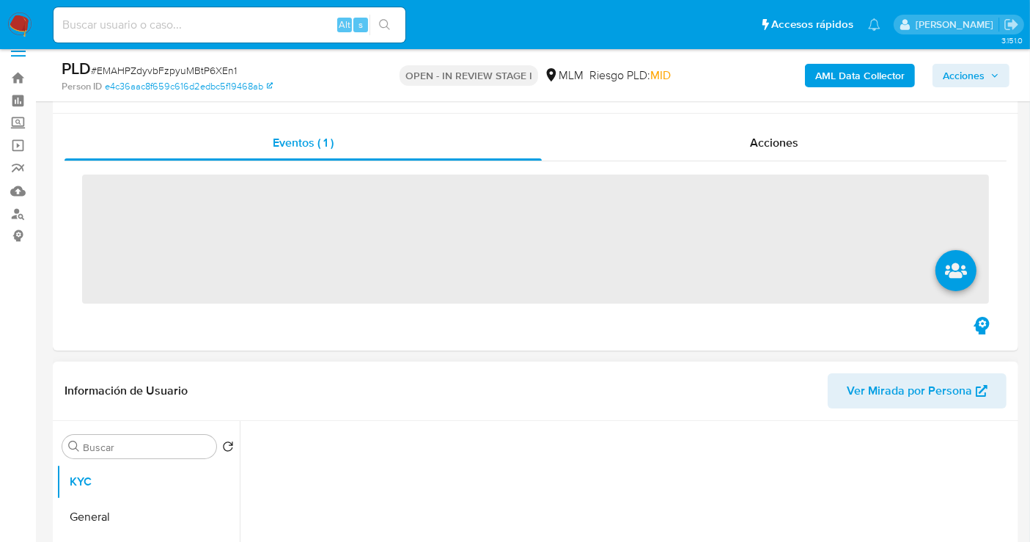
scroll to position [81, 0]
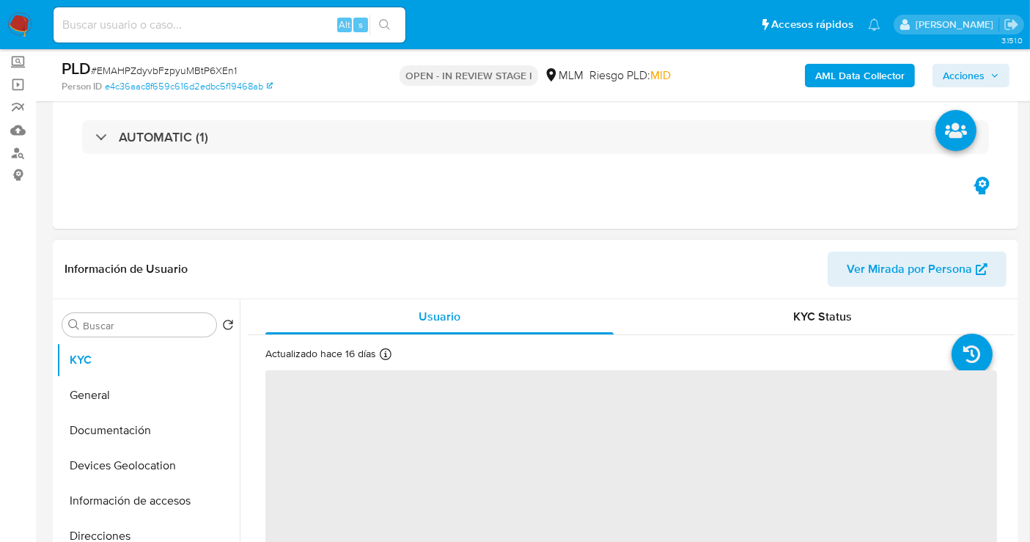
select select "10"
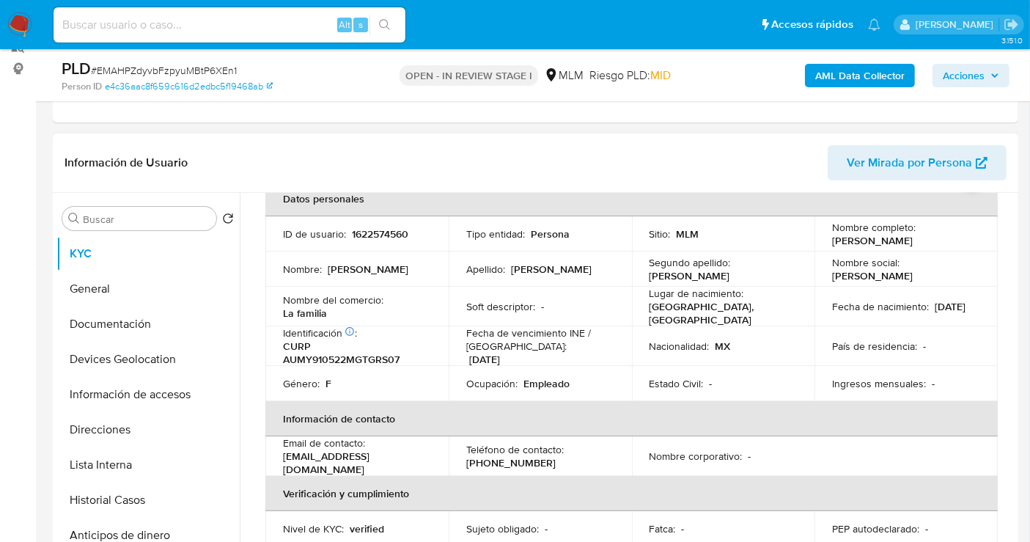
scroll to position [244, 0]
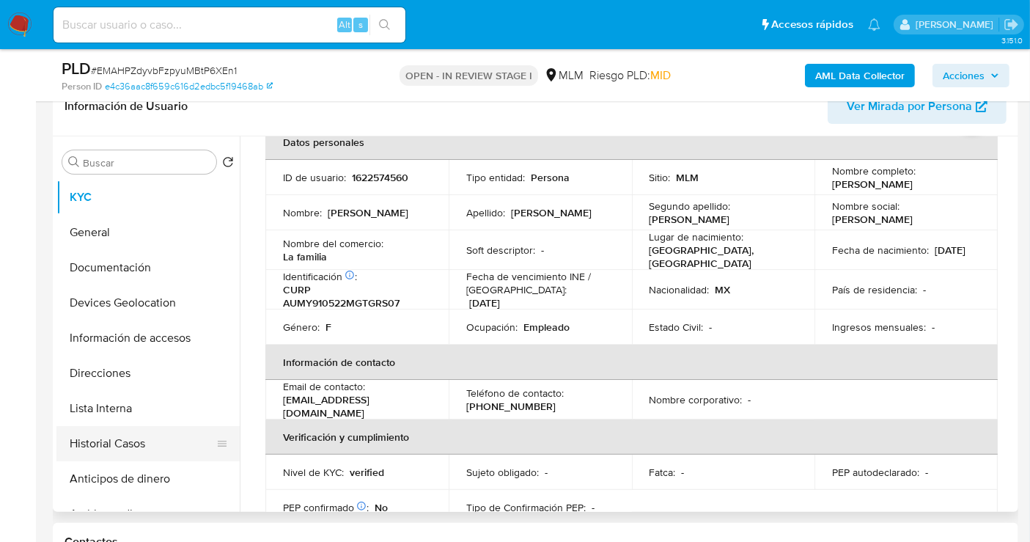
click at [124, 437] on button "Historial Casos" at bounding box center [142, 443] width 172 height 35
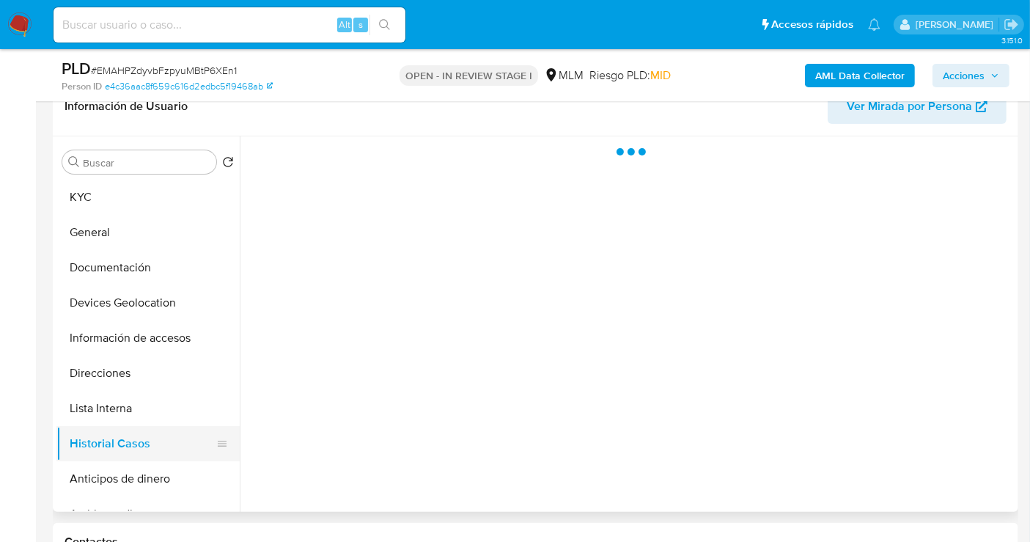
scroll to position [0, 0]
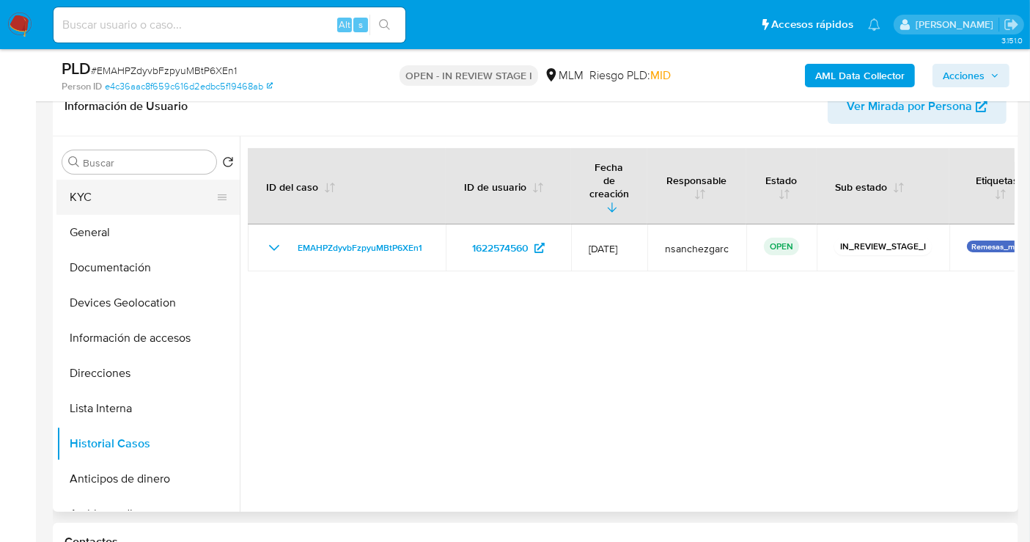
click at [105, 188] on button "KYC" at bounding box center [142, 197] width 172 height 35
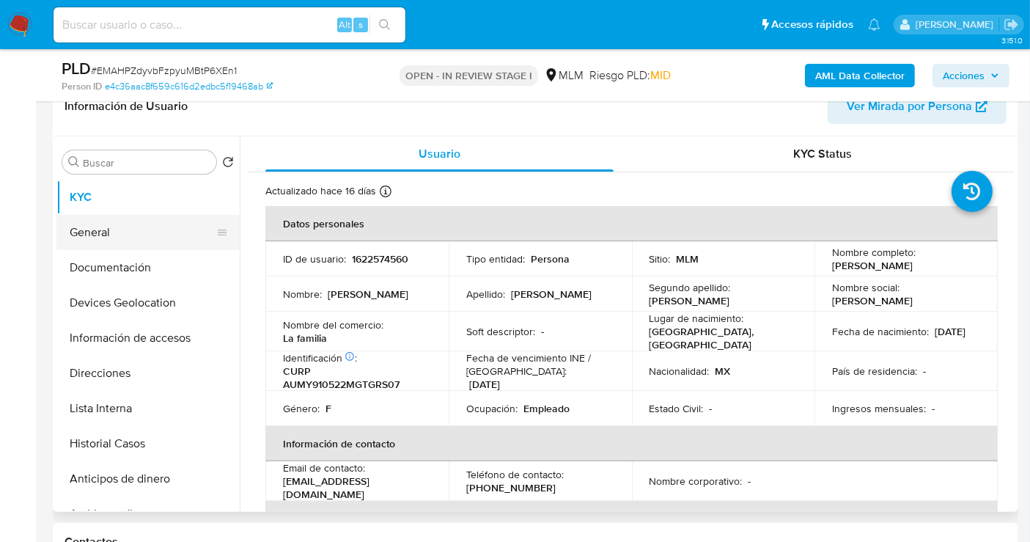
click at [117, 238] on button "General" at bounding box center [142, 232] width 172 height 35
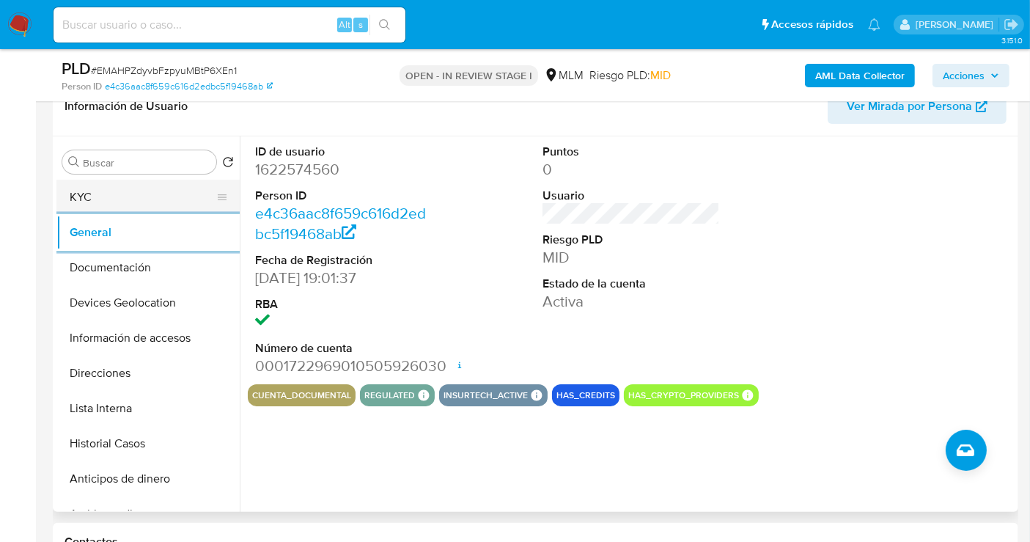
click at [95, 202] on button "KYC" at bounding box center [142, 197] width 172 height 35
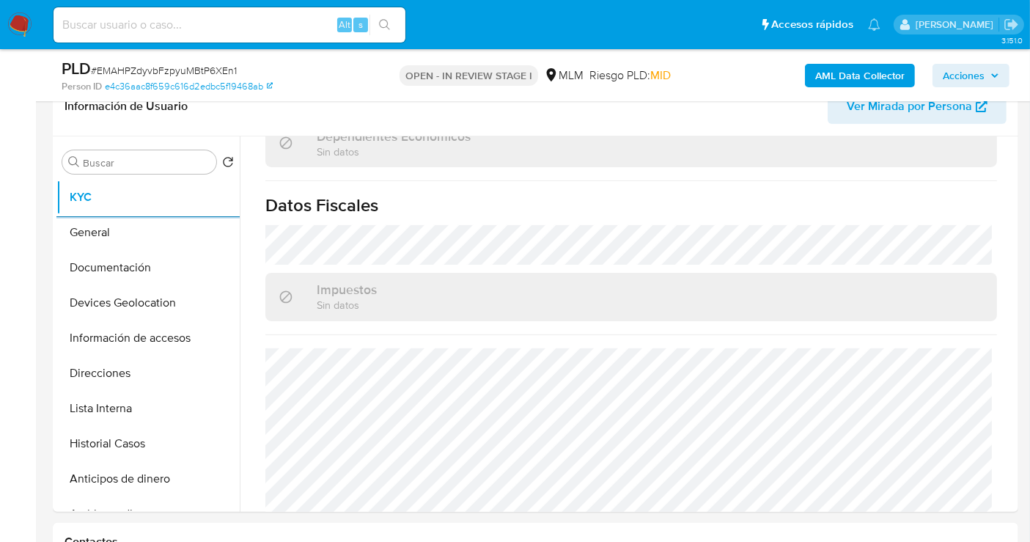
scroll to position [911, 0]
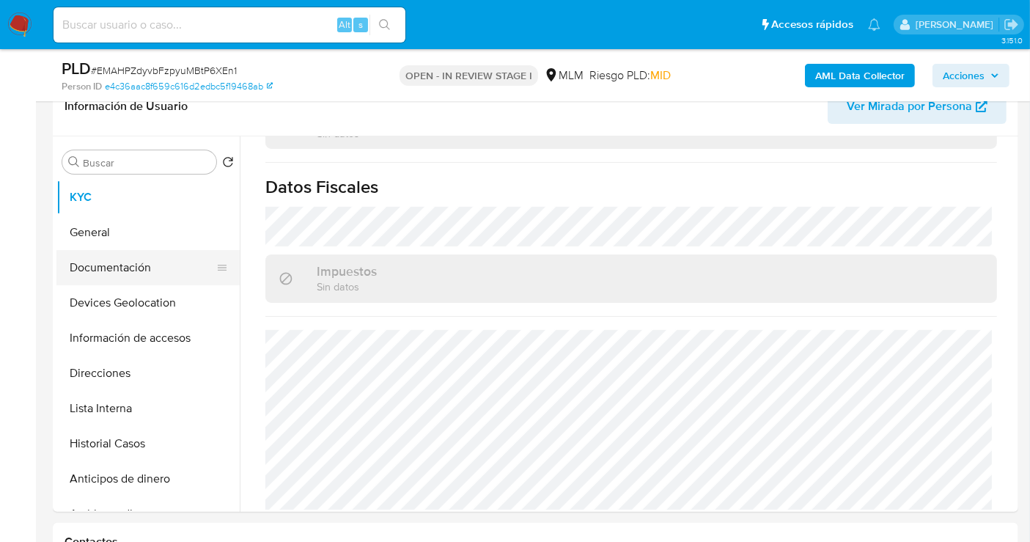
click at [150, 278] on button "Documentación" at bounding box center [142, 267] width 172 height 35
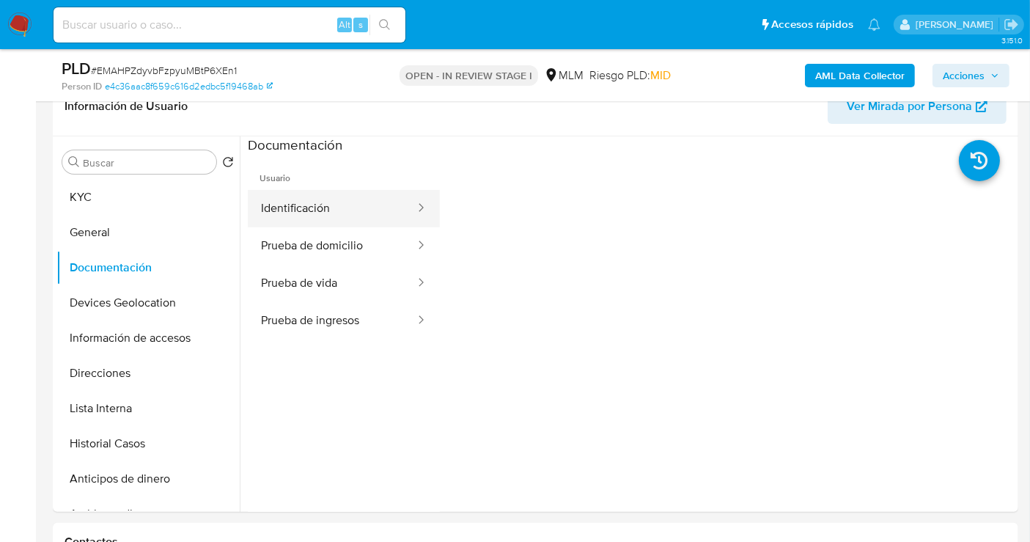
click at [347, 205] on button "Identificación" at bounding box center [332, 208] width 169 height 37
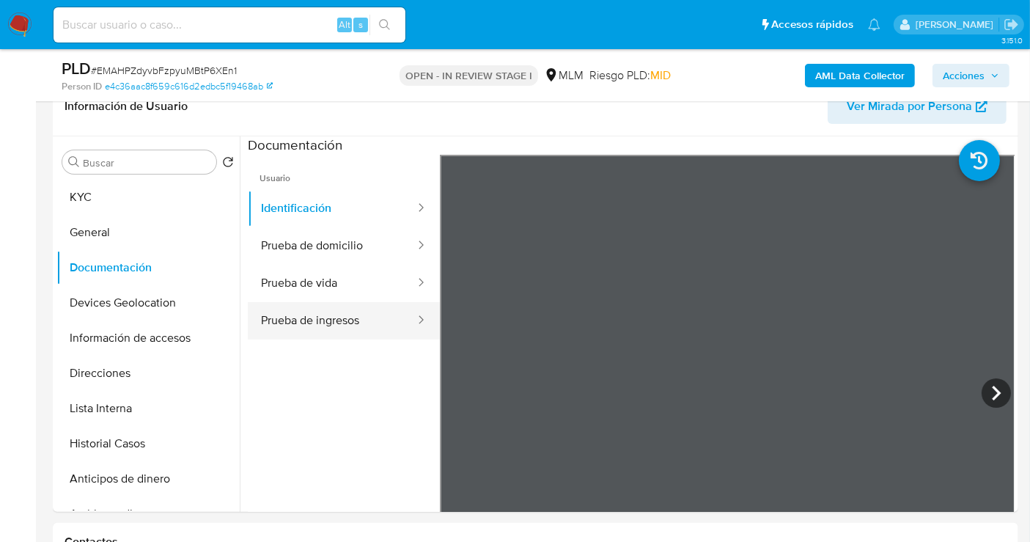
click at [334, 321] on button "Prueba de ingresos" at bounding box center [332, 320] width 169 height 37
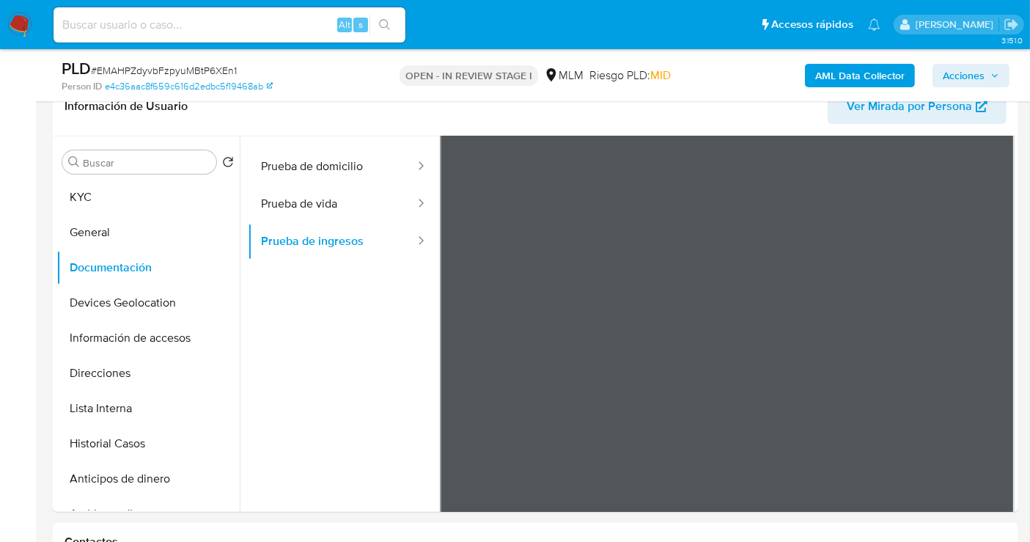
scroll to position [123, 0]
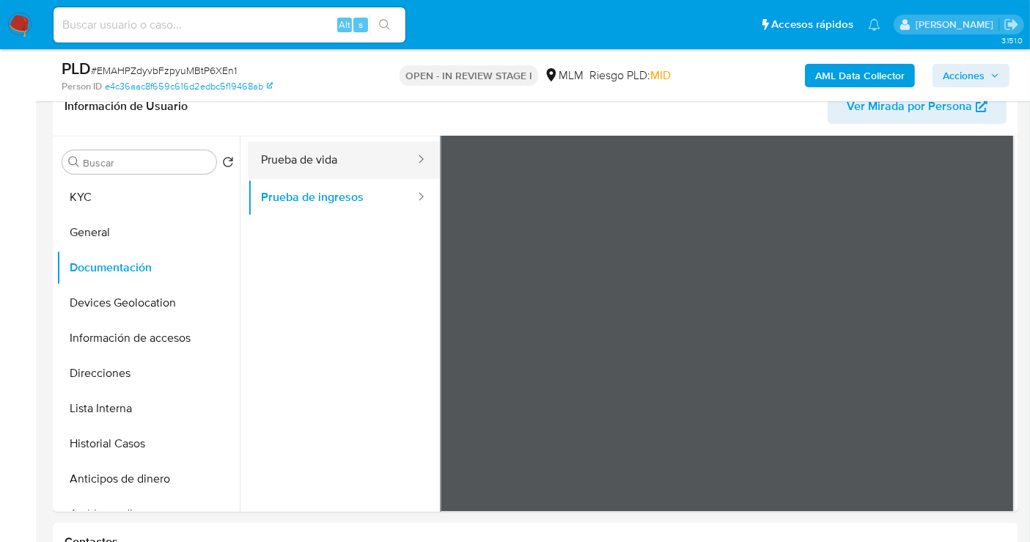
click at [303, 168] on button "Prueba de vida" at bounding box center [332, 160] width 169 height 37
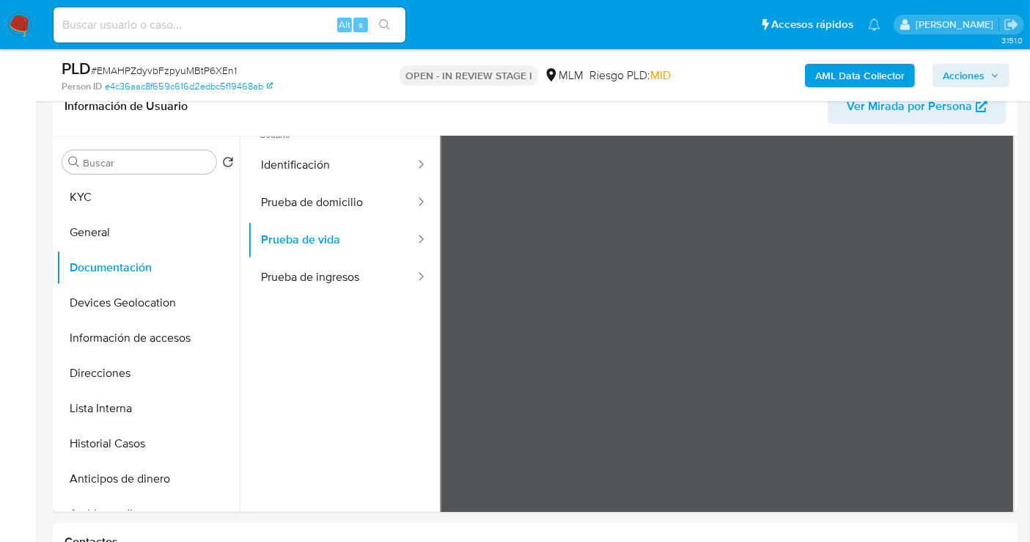
scroll to position [0, 0]
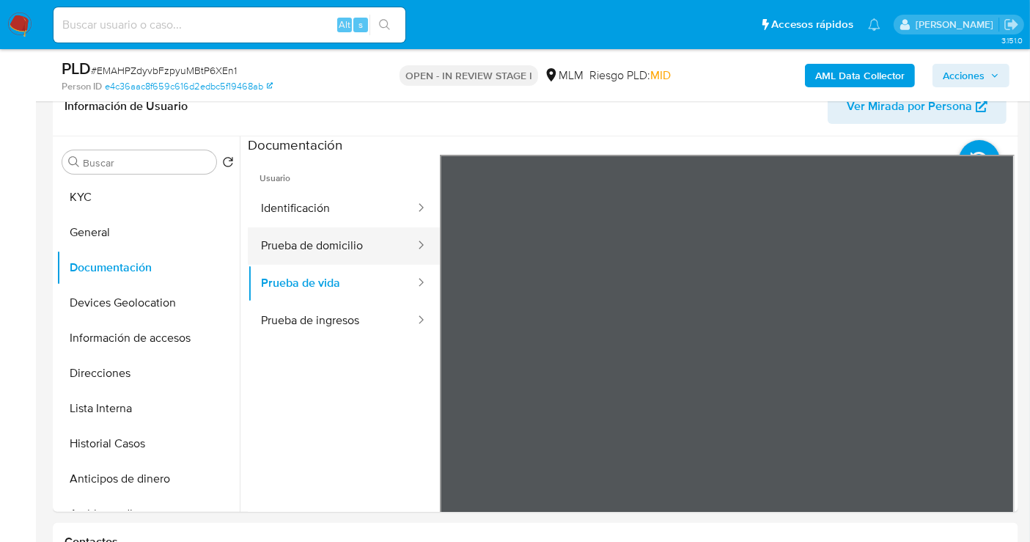
click at [298, 233] on button "Prueba de domicilio" at bounding box center [332, 245] width 169 height 37
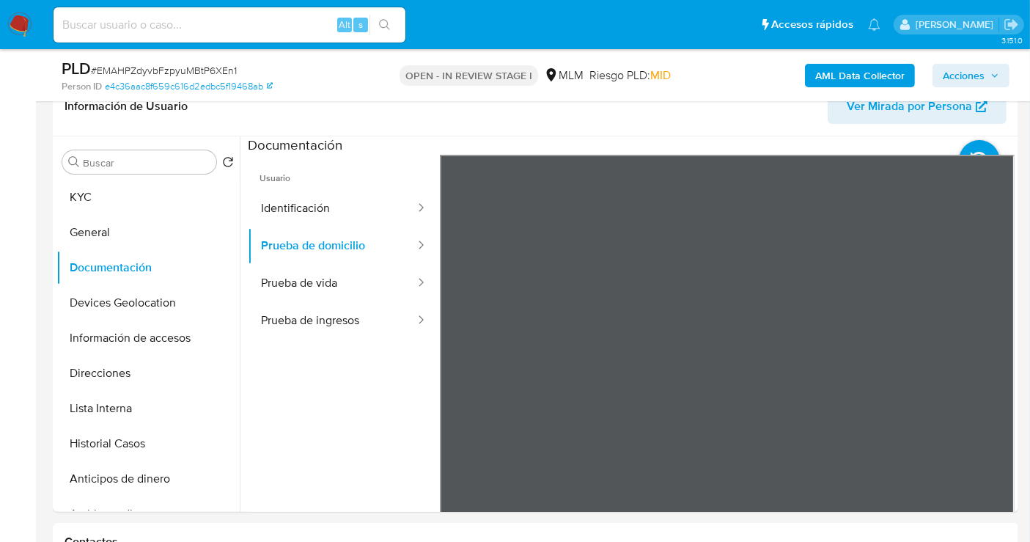
click at [121, 379] on button "Direcciones" at bounding box center [142, 373] width 172 height 35
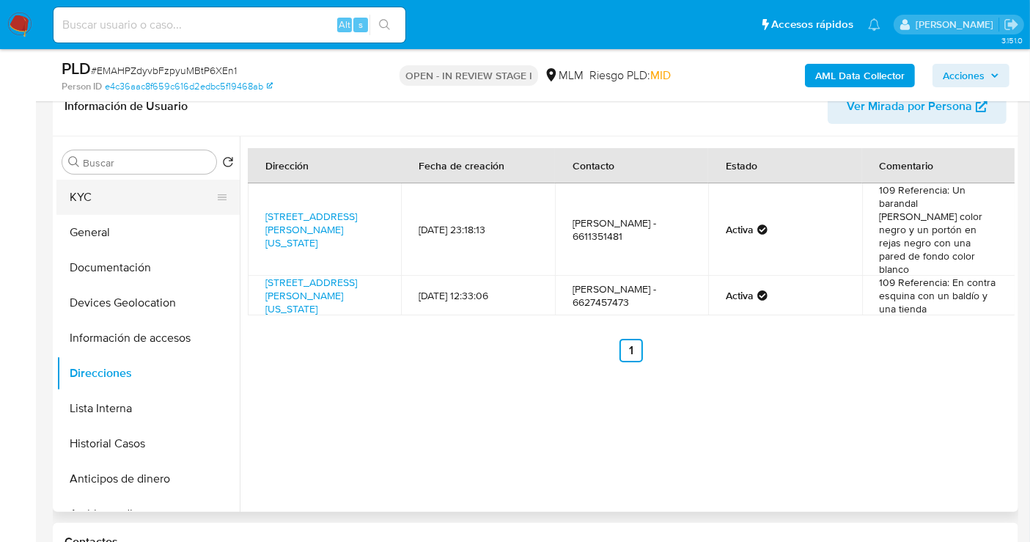
click at [97, 196] on button "KYC" at bounding box center [142, 197] width 172 height 35
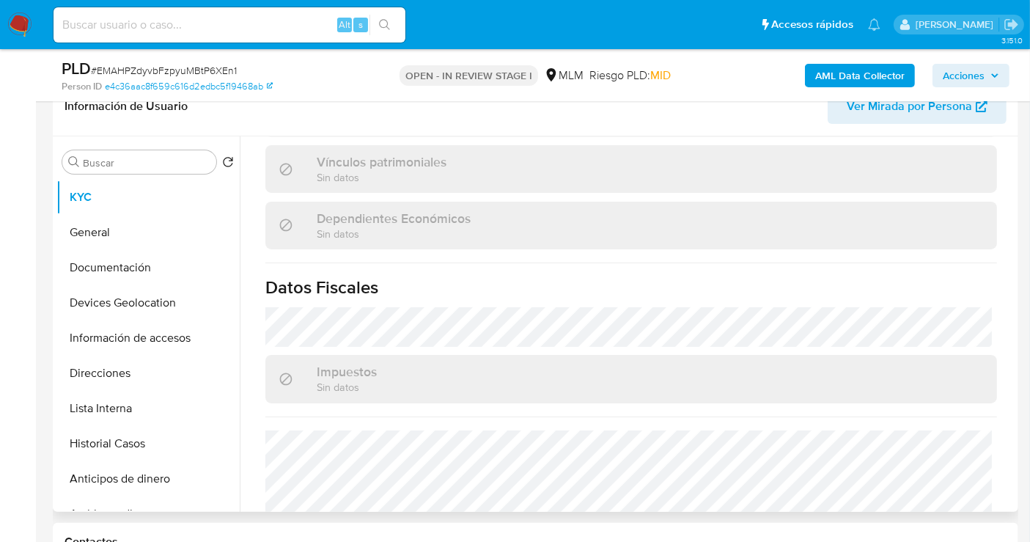
scroll to position [896, 0]
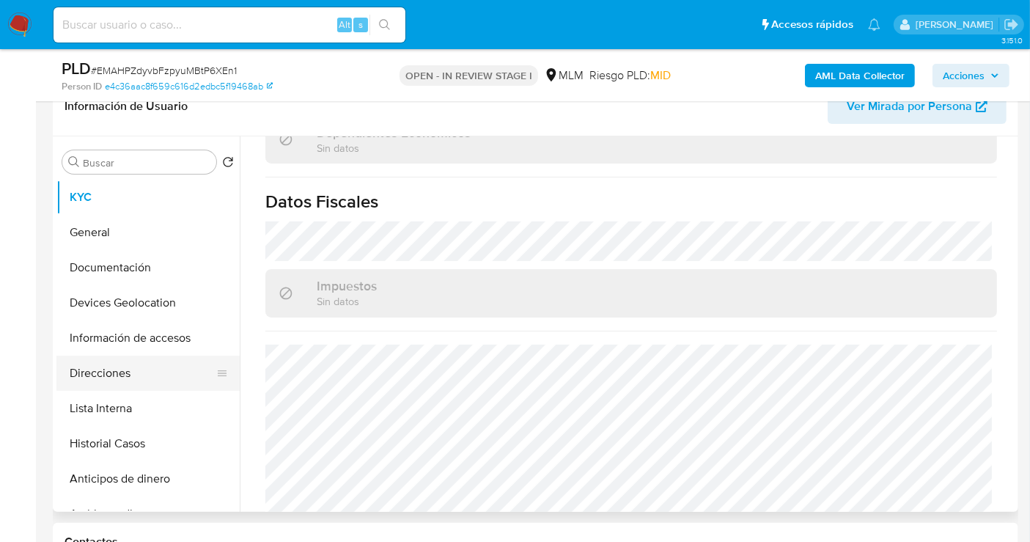
click at [91, 375] on button "Direcciones" at bounding box center [142, 373] width 172 height 35
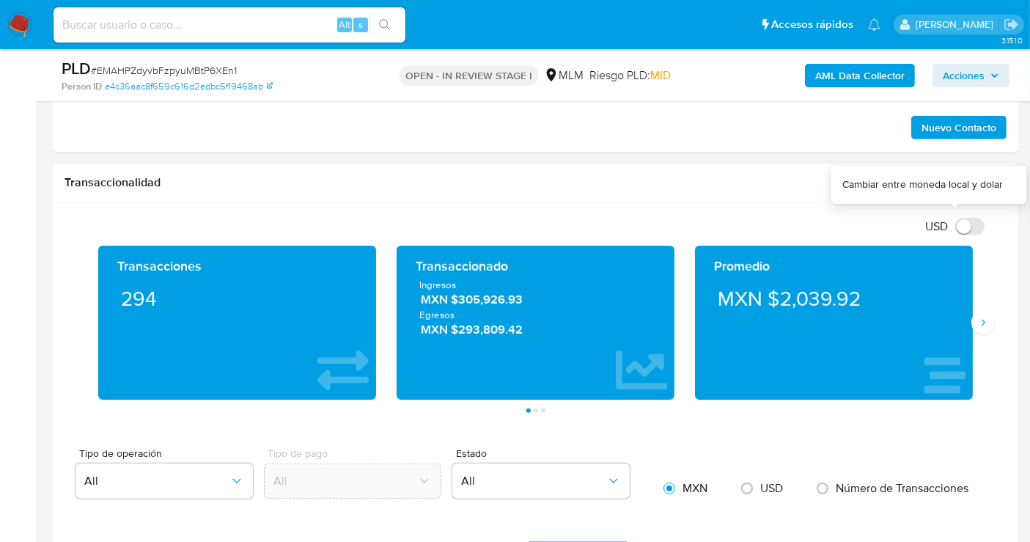
scroll to position [977, 0]
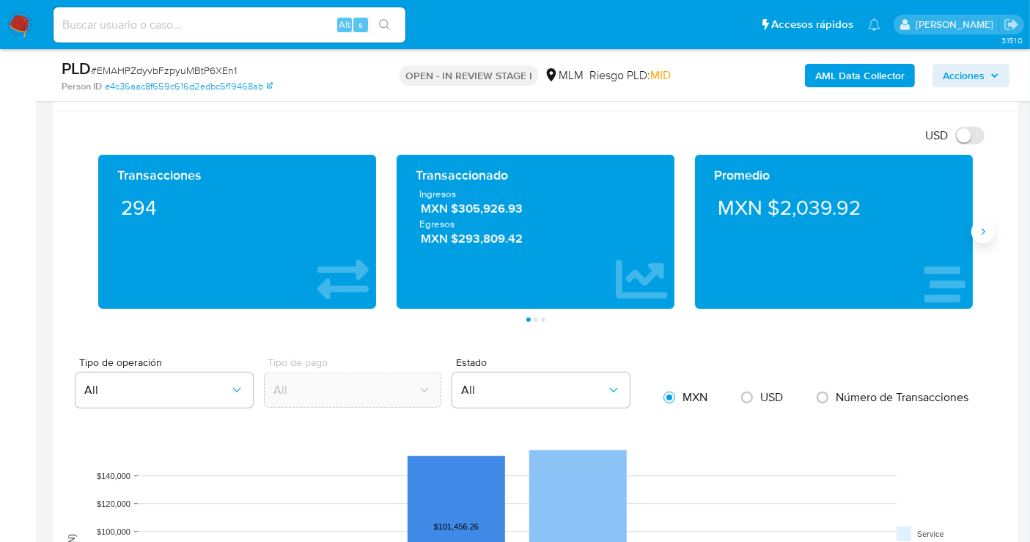
click at [982, 227] on icon "Siguiente" at bounding box center [983, 232] width 12 height 12
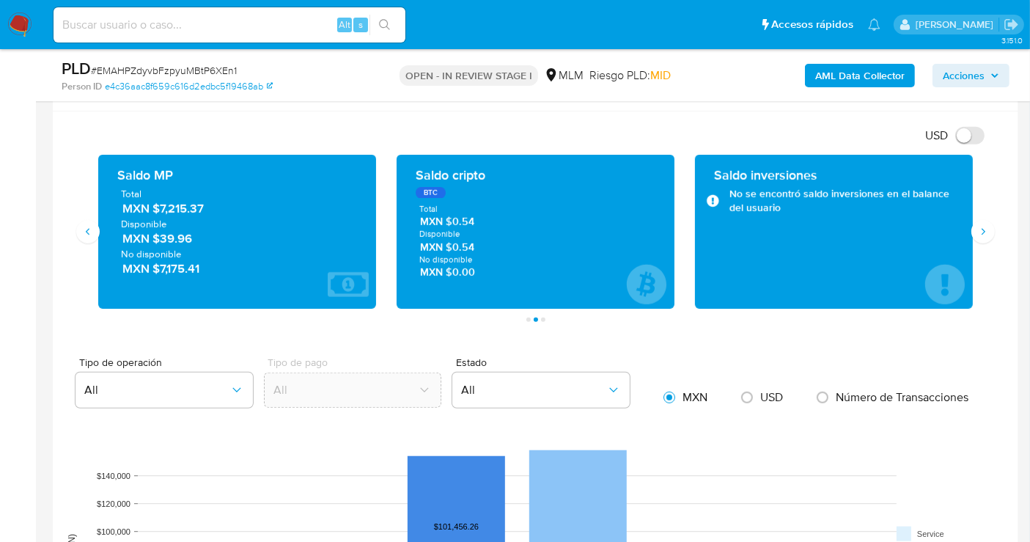
click at [169, 206] on span "MXN $7,215.37" at bounding box center [237, 208] width 231 height 17
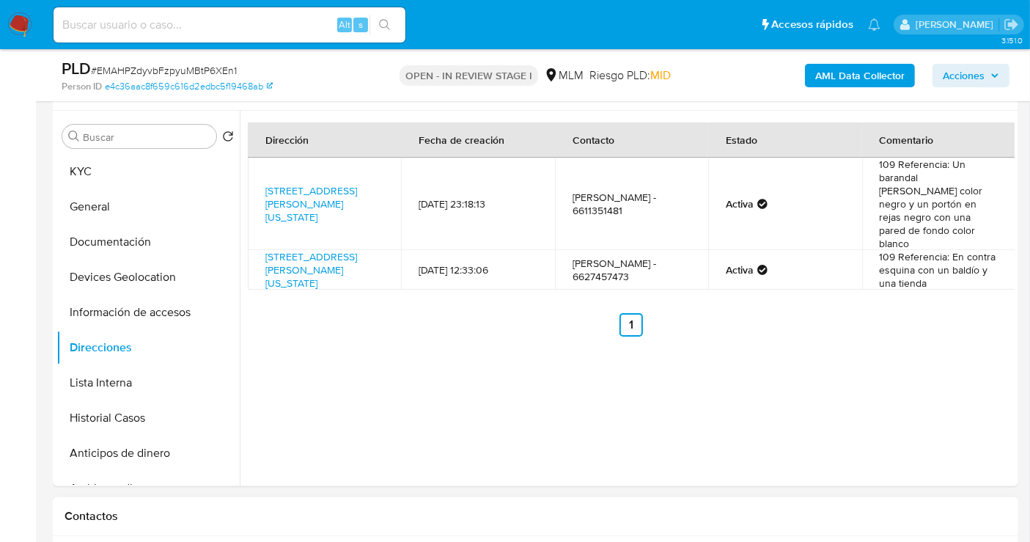
scroll to position [244, 0]
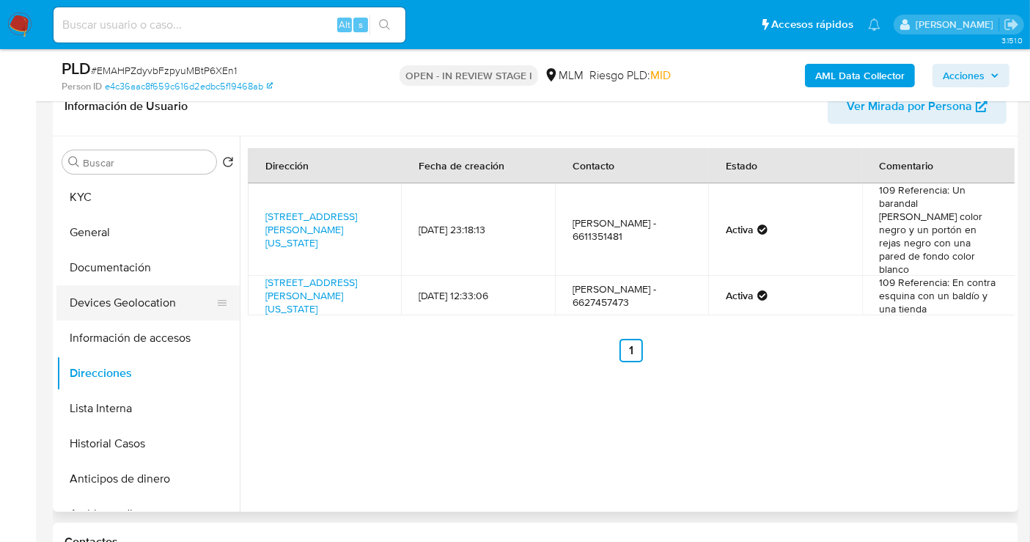
click at [139, 294] on button "Devices Geolocation" at bounding box center [142, 302] width 172 height 35
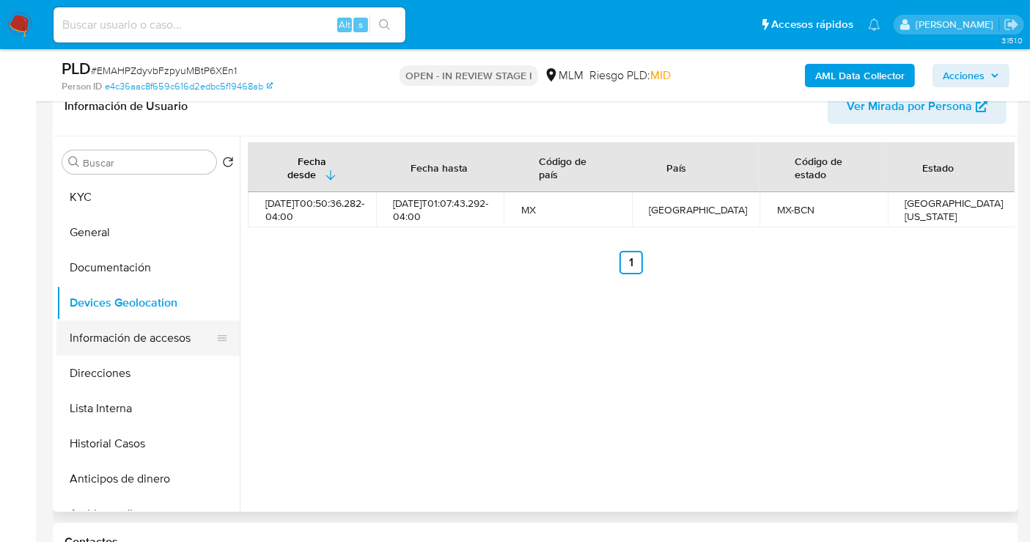
click at [104, 340] on button "Información de accesos" at bounding box center [142, 337] width 172 height 35
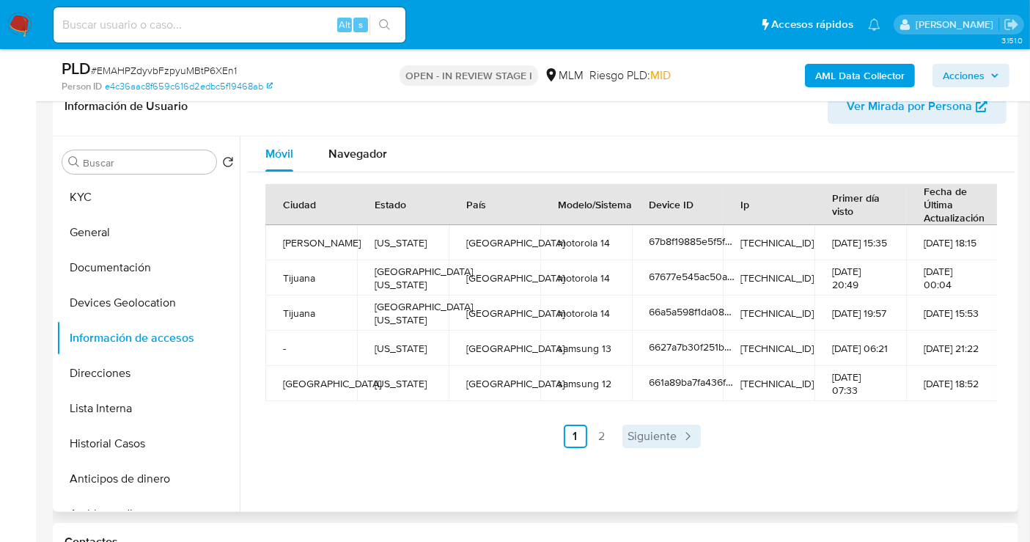
click at [667, 437] on span "Siguiente" at bounding box center [652, 436] width 49 height 12
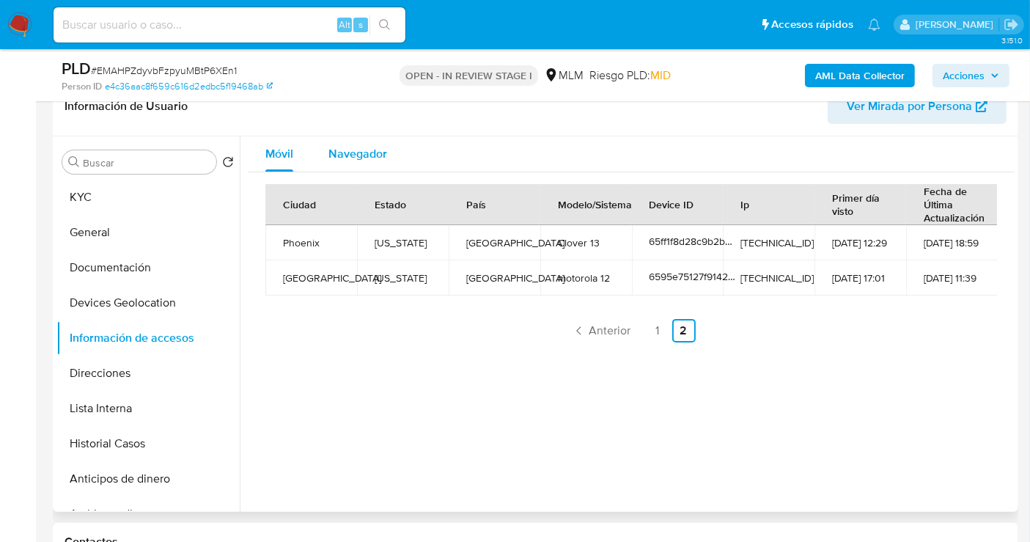
click at [337, 147] on span "Navegador" at bounding box center [357, 153] width 59 height 17
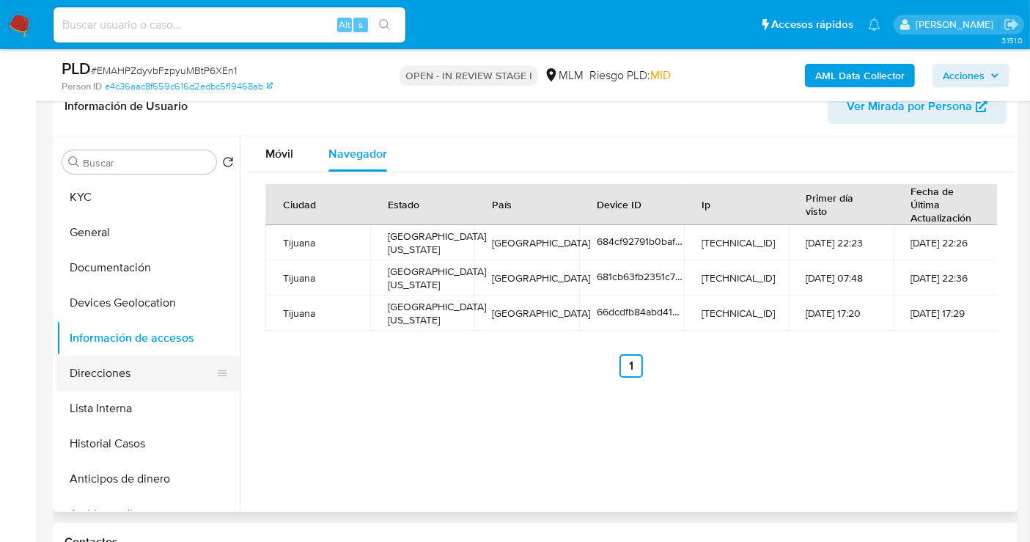
click at [125, 370] on button "Direcciones" at bounding box center [142, 373] width 172 height 35
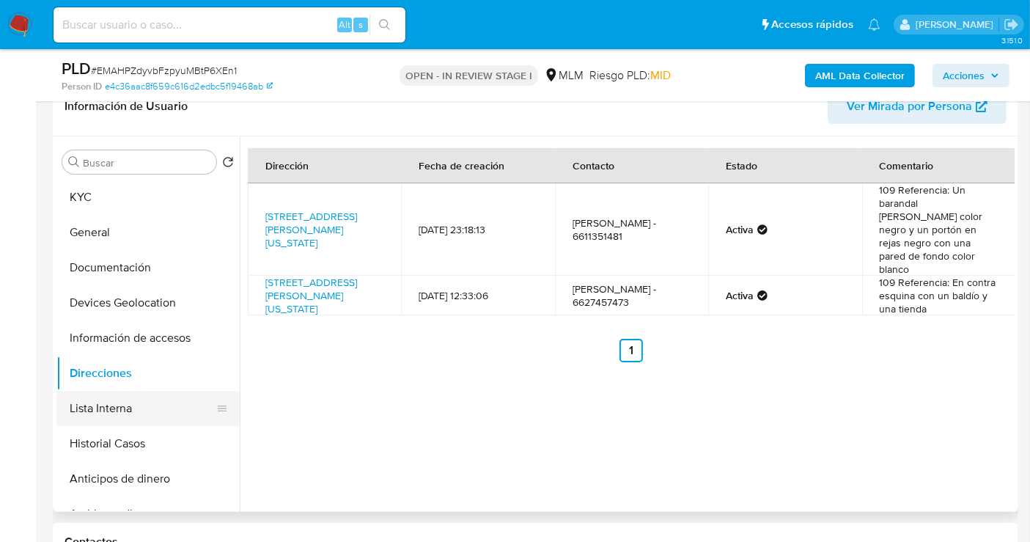
click at [110, 403] on button "Lista Interna" at bounding box center [142, 408] width 172 height 35
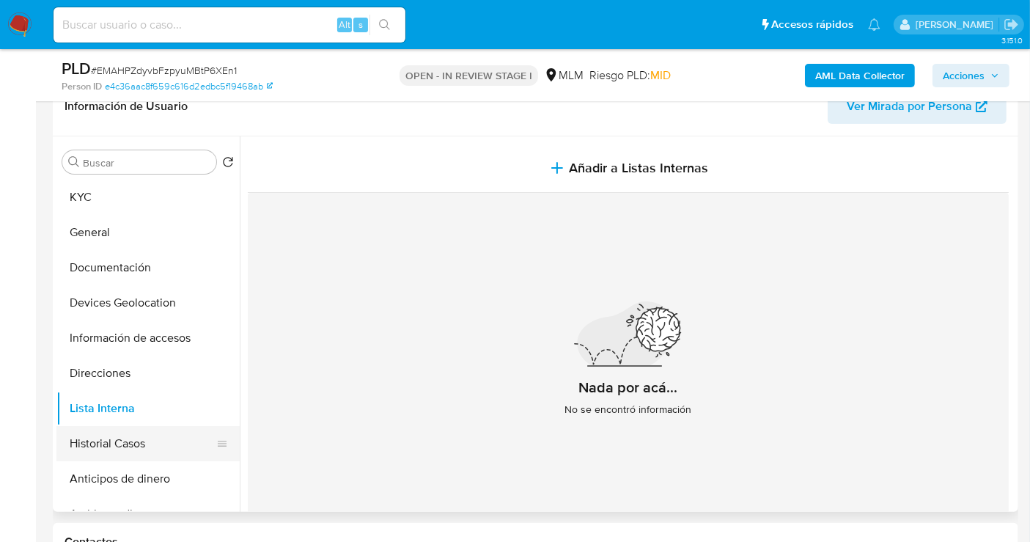
click at [122, 452] on button "Historial Casos" at bounding box center [142, 443] width 172 height 35
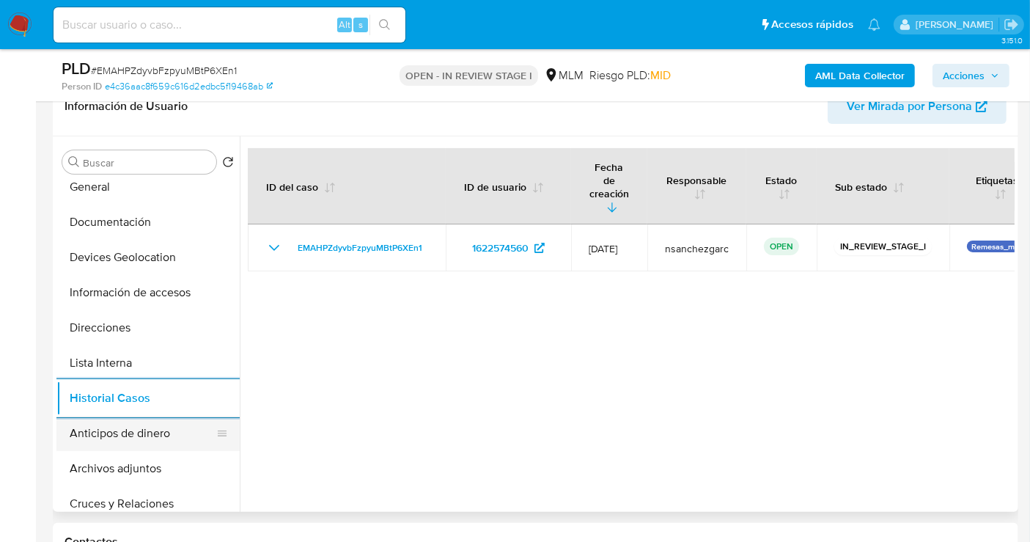
scroll to position [81, 0]
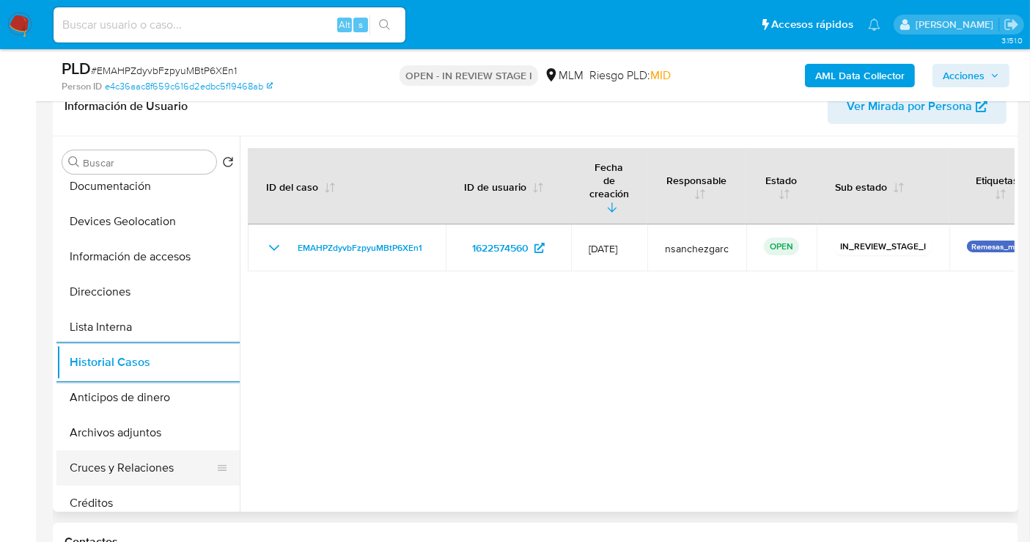
click at [122, 469] on button "Cruces y Relaciones" at bounding box center [142, 467] width 172 height 35
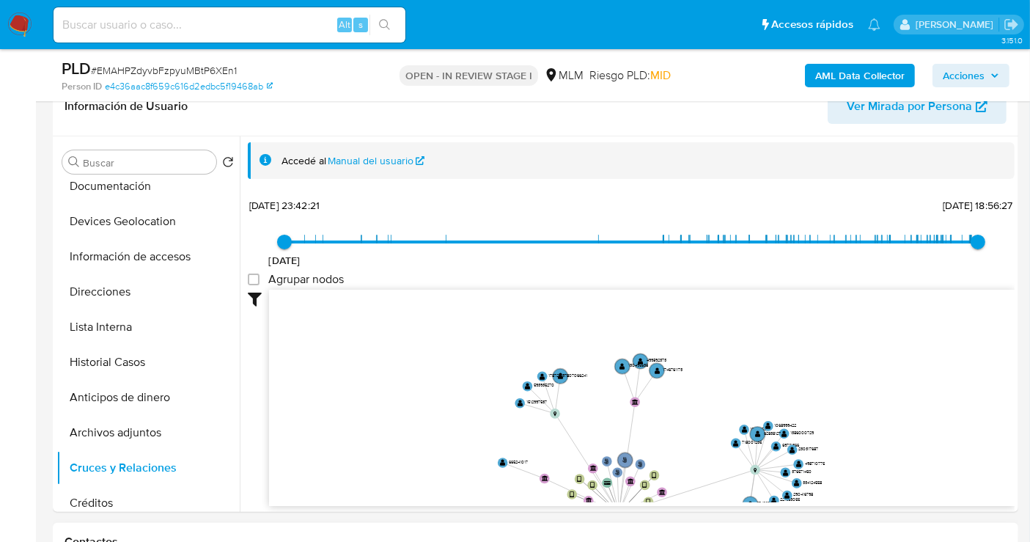
scroll to position [1, 0]
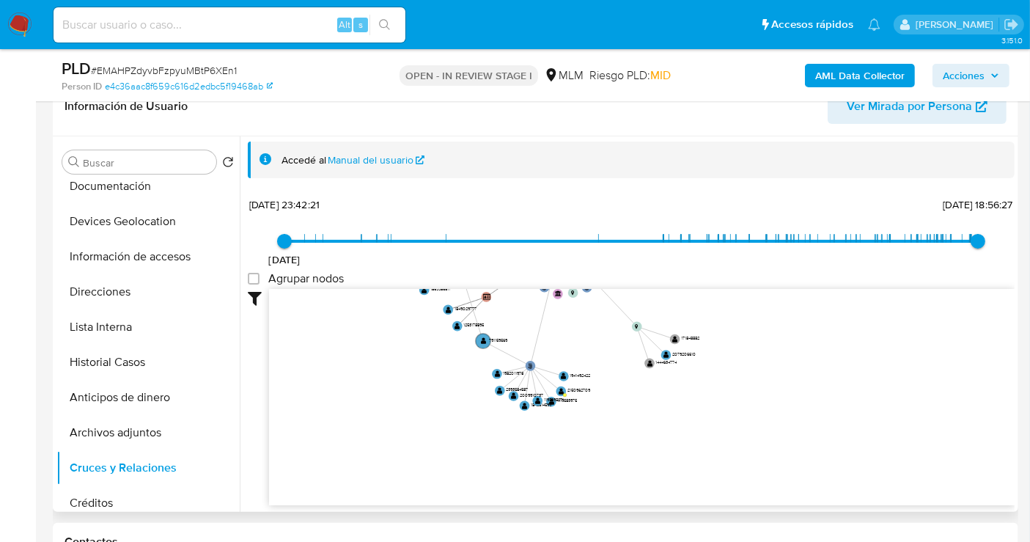
drag, startPoint x: 904, startPoint y: 399, endPoint x: 837, endPoint y: 214, distance: 196.7
click at [837, 214] on div "[DATE] [DATE] 23:42:21 [DATE] 18:56:27 Agrupar nodos Filtros Confianza alta Dev…" at bounding box center [631, 350] width 767 height 312
